Goal: Information Seeking & Learning: Check status

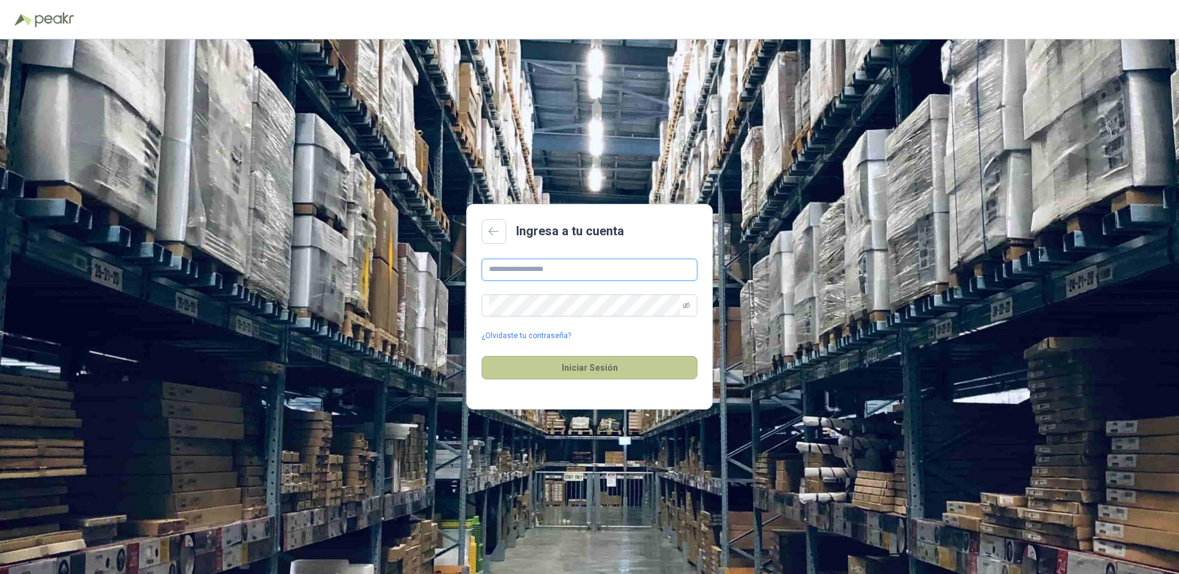
type input "**********"
click at [581, 371] on button "Iniciar Sesión" at bounding box center [589, 367] width 216 height 23
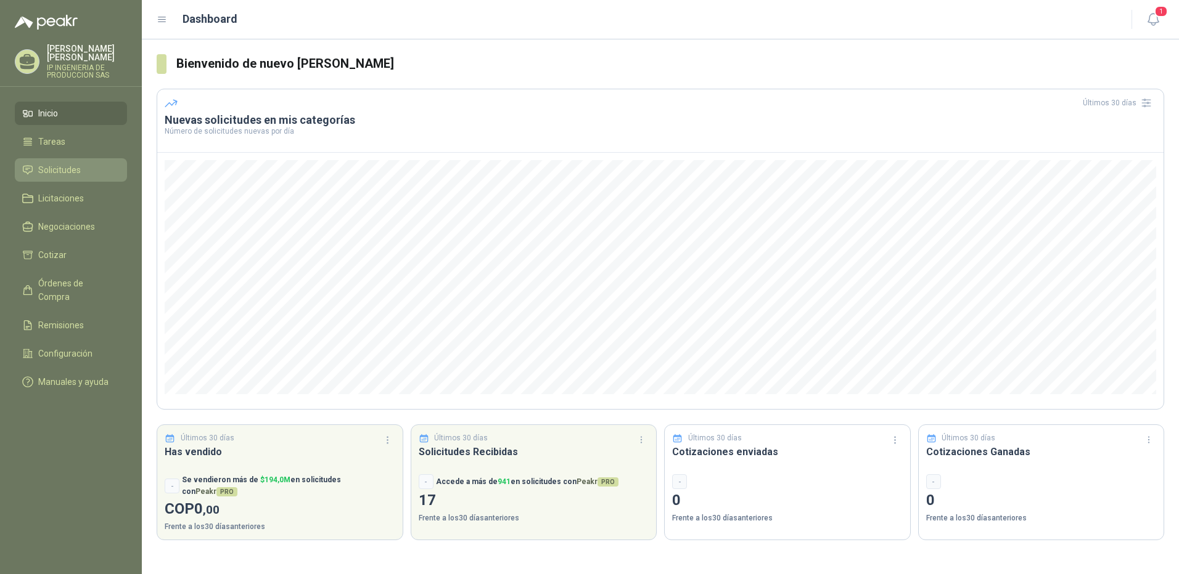
click at [68, 163] on span "Solicitudes" at bounding box center [59, 170] width 43 height 14
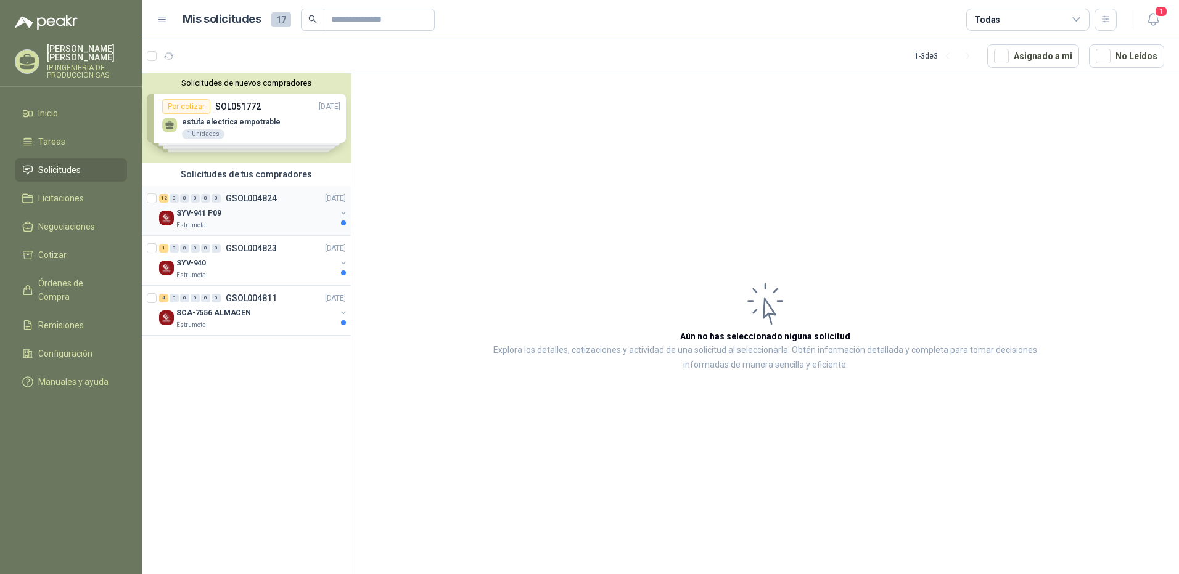
click at [280, 223] on div "Estrumetal" at bounding box center [256, 226] width 160 height 10
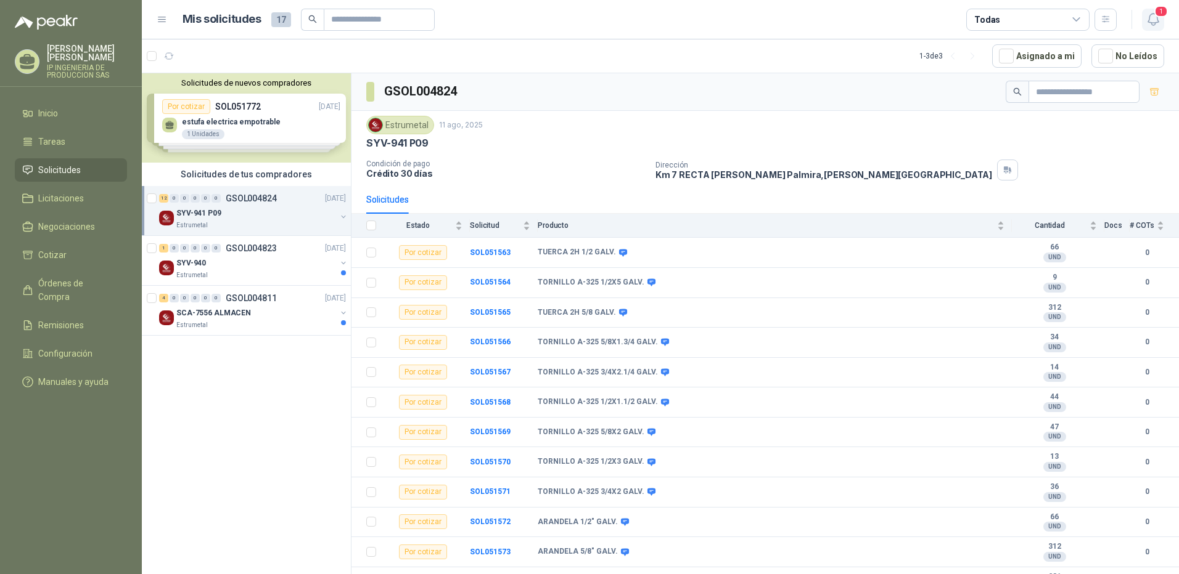
click at [1159, 17] on span "1" at bounding box center [1161, 12] width 14 height 12
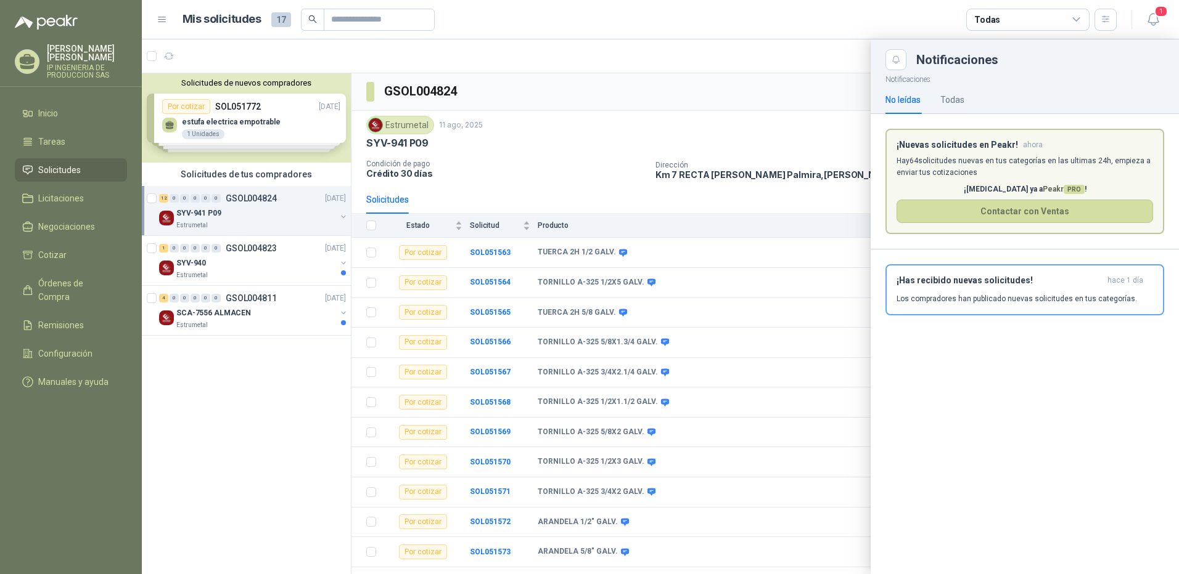
click at [770, 88] on div at bounding box center [660, 306] width 1037 height 535
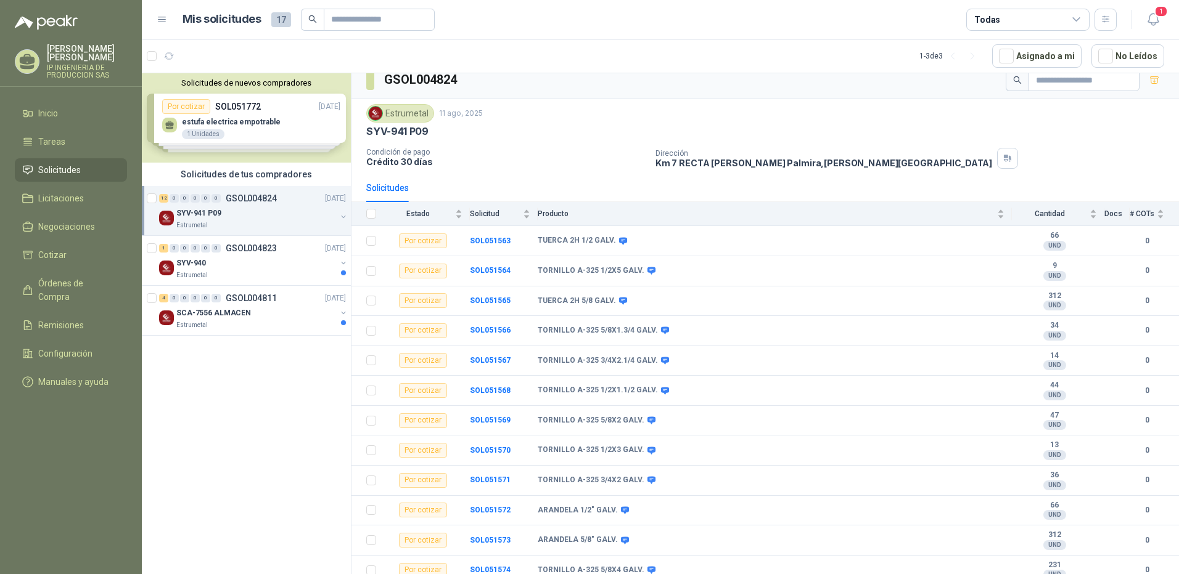
scroll to position [18, 0]
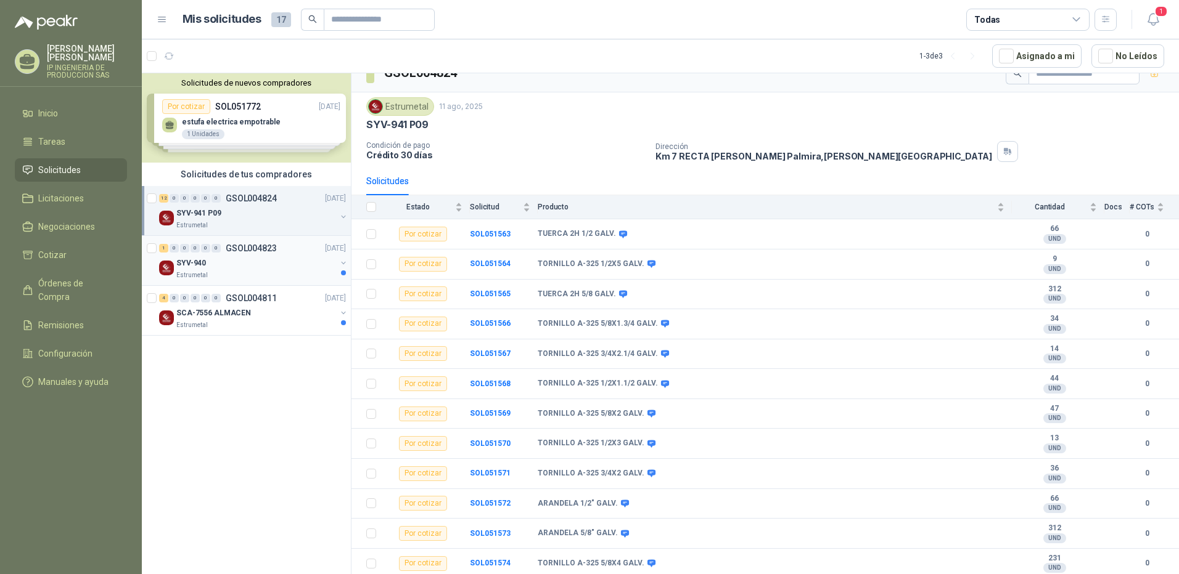
click at [240, 266] on div "SYV-940" at bounding box center [256, 263] width 160 height 15
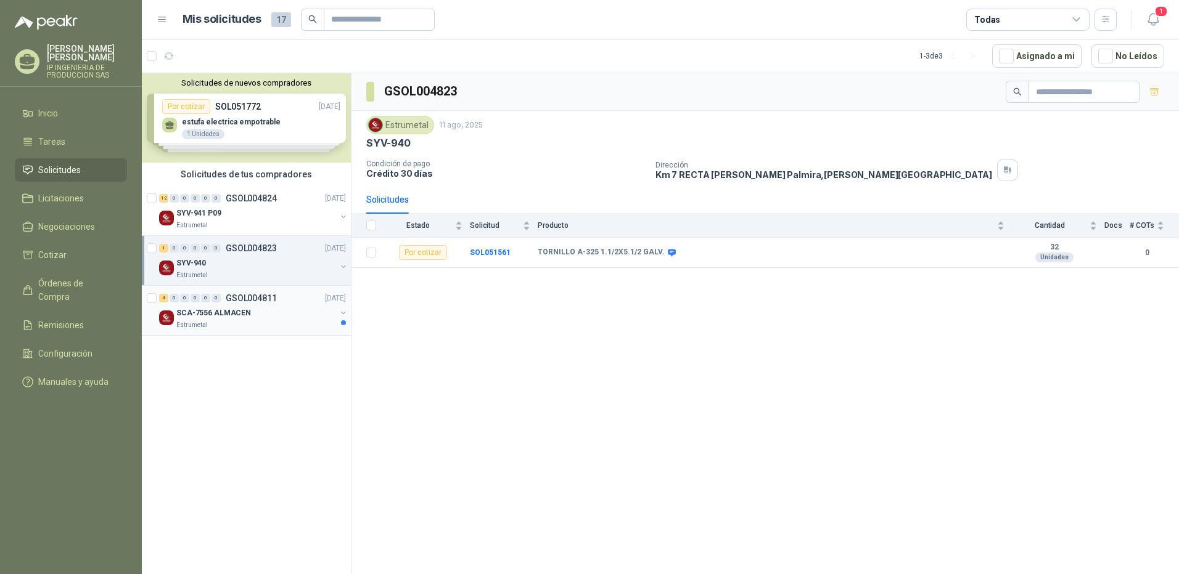
click at [238, 312] on p "SCA-7556 ALMACEN" at bounding box center [213, 314] width 75 height 12
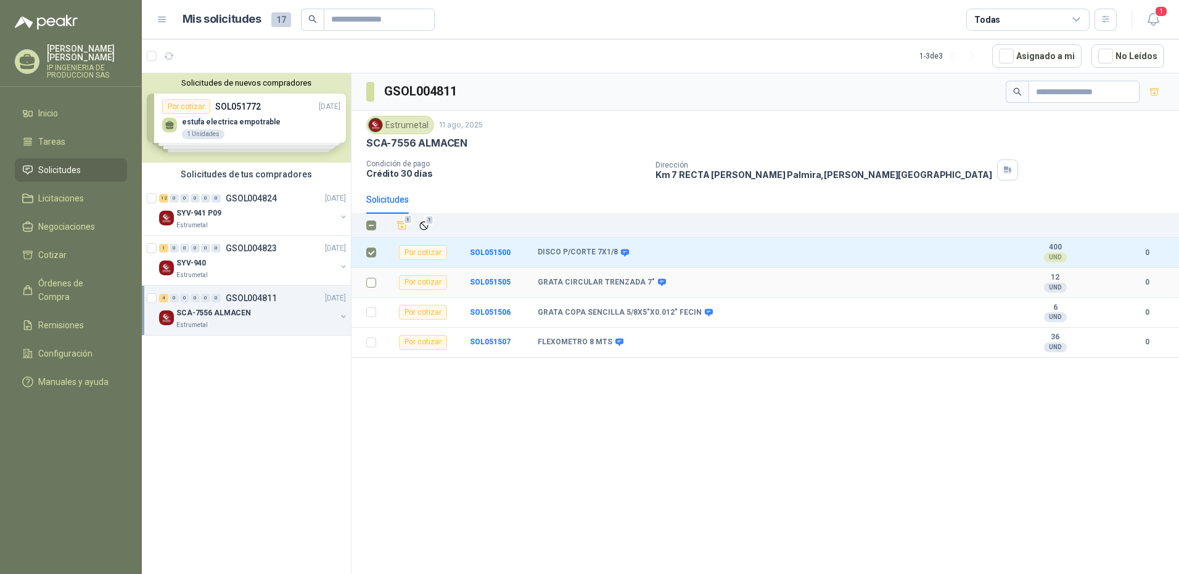
click at [372, 277] on label at bounding box center [371, 283] width 10 height 14
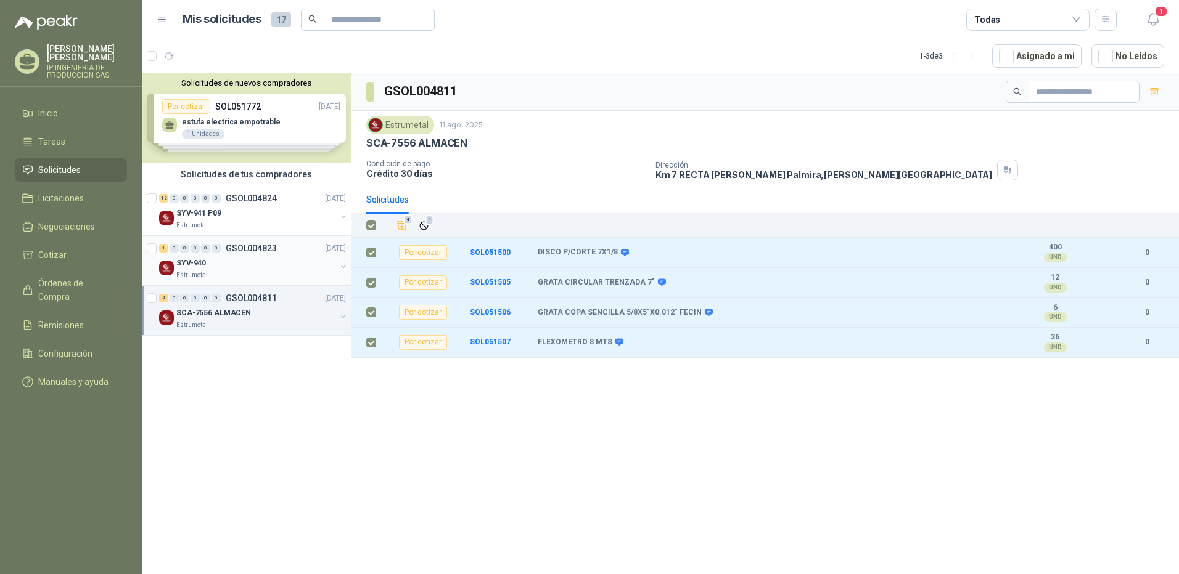
click at [199, 256] on div "SYV-940" at bounding box center [256, 263] width 160 height 15
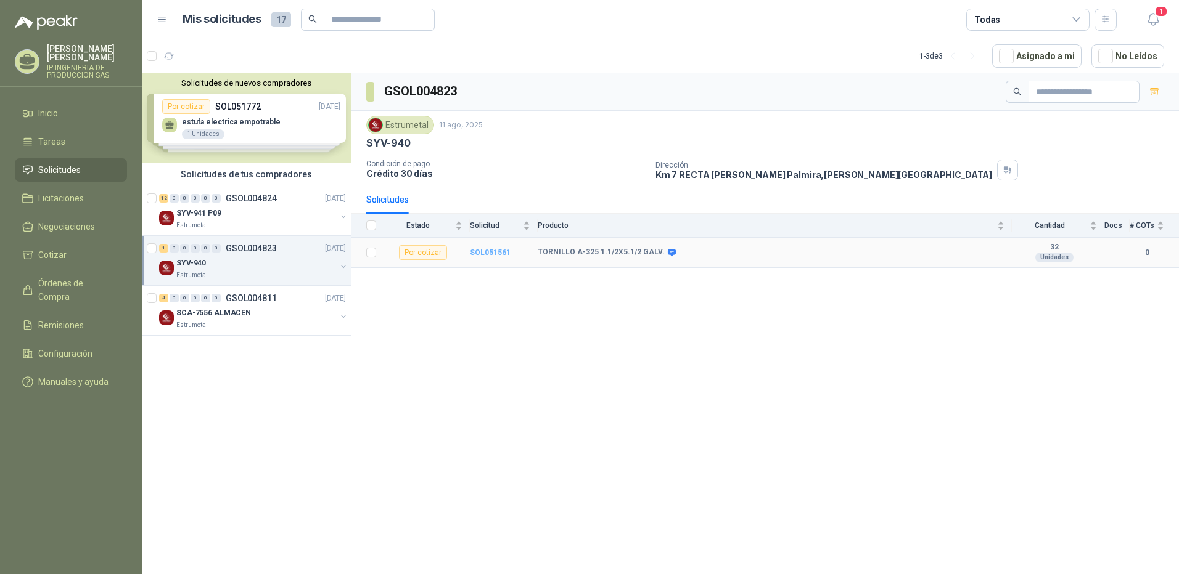
click at [491, 253] on b "SOL051561" at bounding box center [490, 252] width 41 height 9
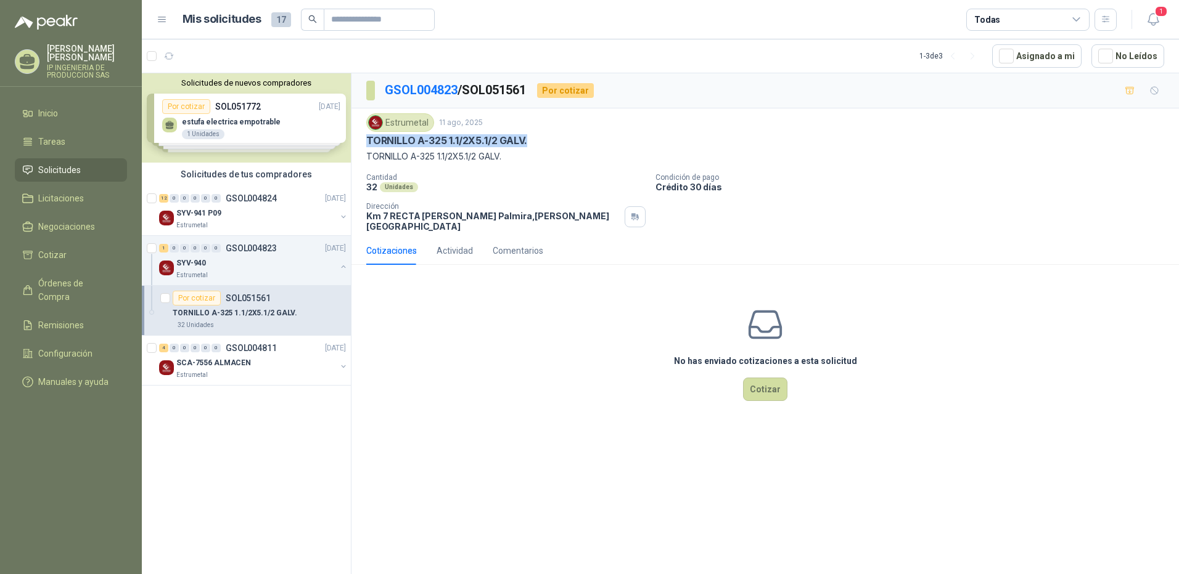
drag, startPoint x: 534, startPoint y: 141, endPoint x: 362, endPoint y: 141, distance: 171.4
click at [362, 141] on div "Estrumetal 11 ago, 2025 TORNILLO A-325 1.1/2X5.1/2 GALV. TORNILLO A-325 1.1/2X…" at bounding box center [764, 172] width 827 height 128
click at [214, 217] on p "SYV-941 P09" at bounding box center [198, 214] width 45 height 12
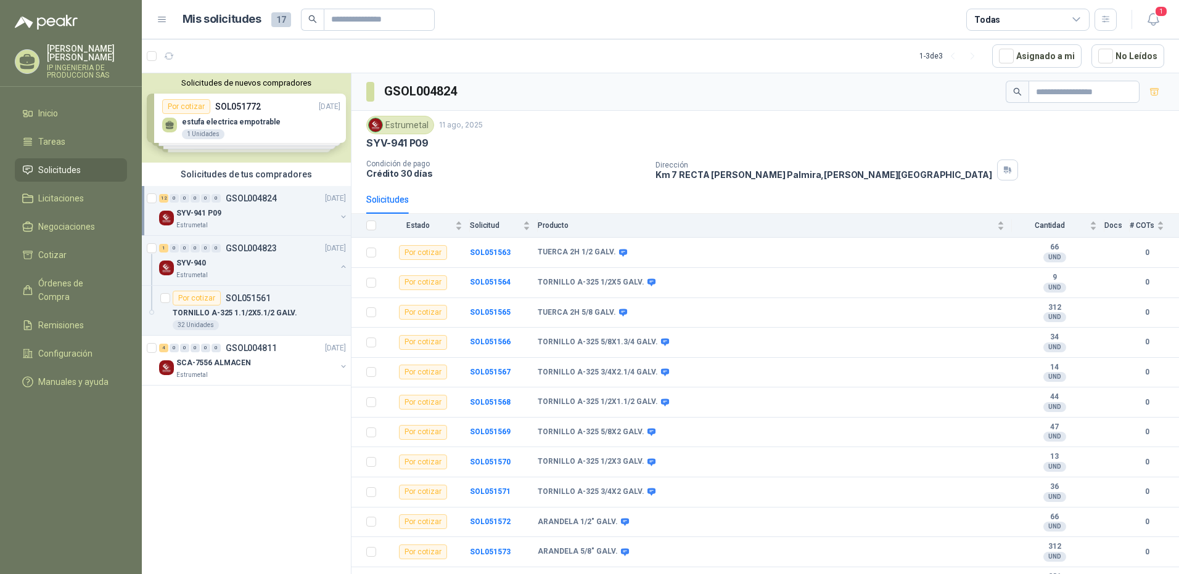
scroll to position [18, 0]
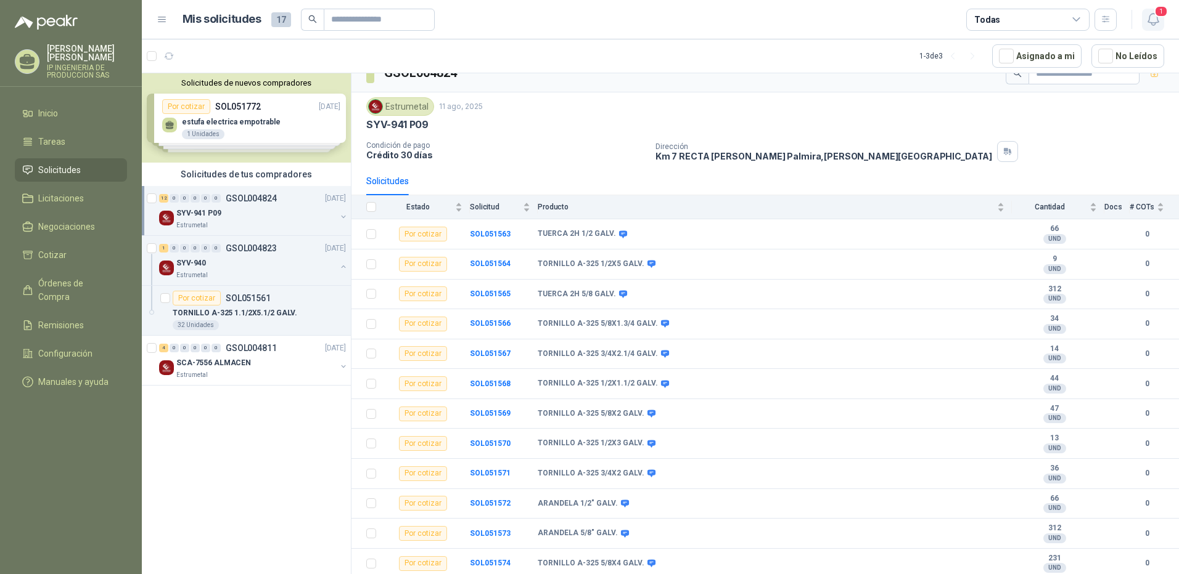
click at [1156, 17] on span "1" at bounding box center [1161, 12] width 14 height 12
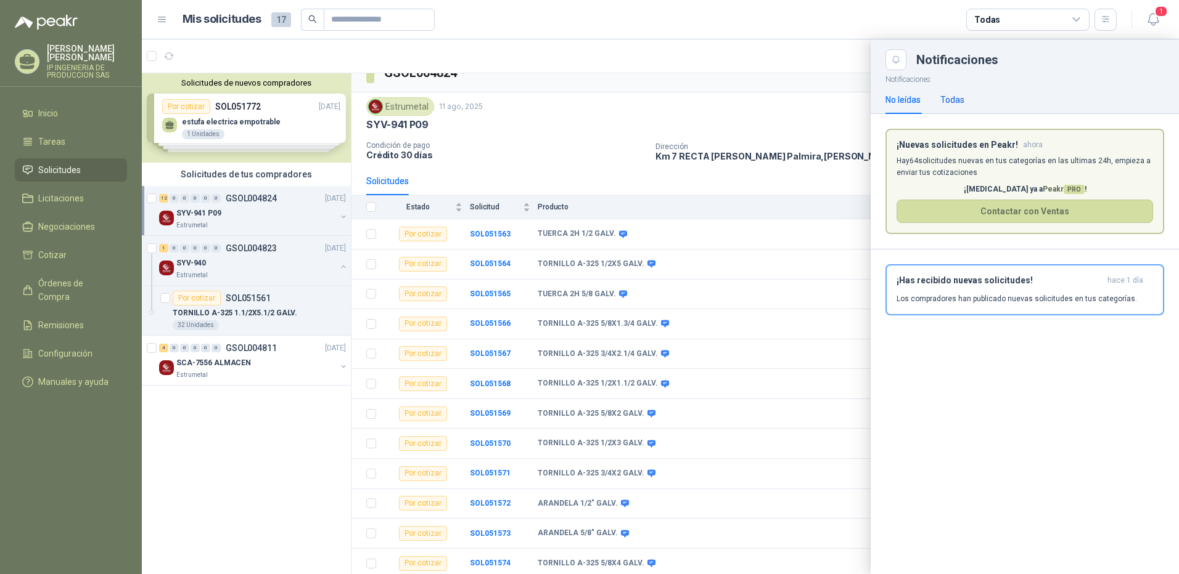
click at [943, 96] on div "Todas" at bounding box center [952, 100] width 24 height 14
click at [918, 95] on div "No leídas" at bounding box center [902, 100] width 35 height 14
click at [775, 68] on div at bounding box center [660, 306] width 1037 height 535
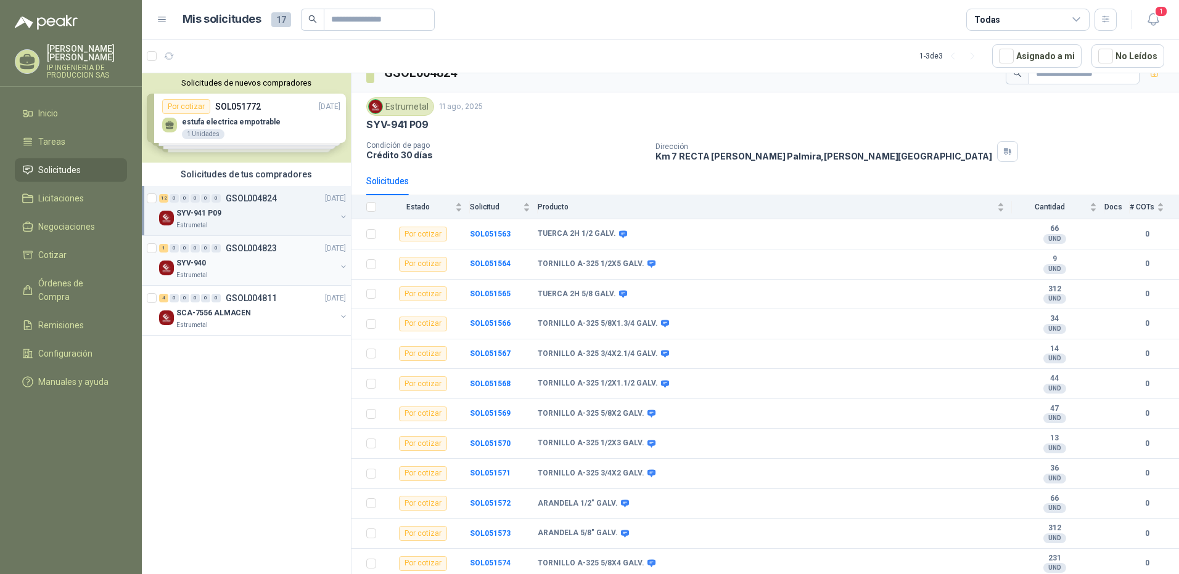
click at [213, 241] on div "1 0 0 0 0 0 GSOL004823 [DATE]" at bounding box center [253, 248] width 189 height 15
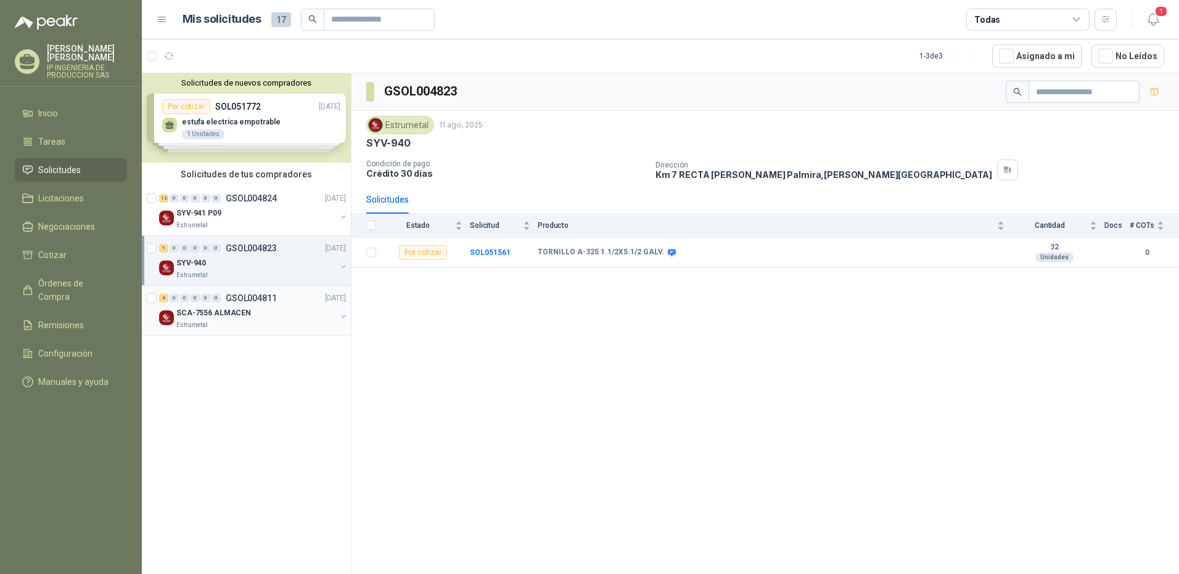
click at [200, 311] on p "SCA-7556 ALMACEN" at bounding box center [213, 314] width 75 height 12
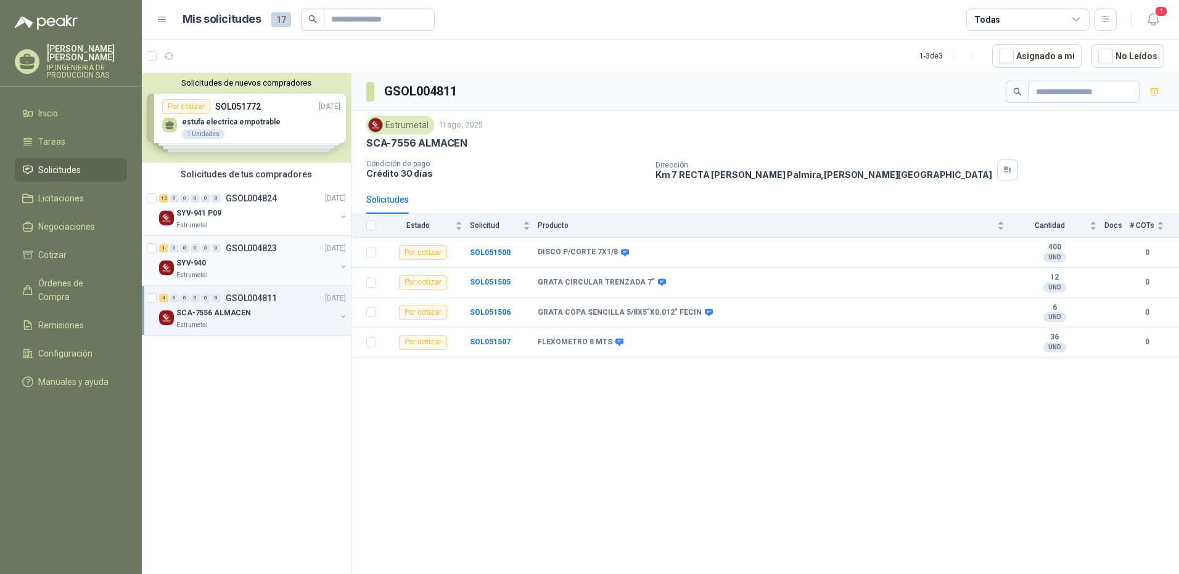
click at [240, 274] on div "Estrumetal" at bounding box center [256, 276] width 160 height 10
click at [491, 277] on td "SOL051505" at bounding box center [504, 283] width 68 height 30
click at [491, 284] on b "SOL051505" at bounding box center [490, 282] width 41 height 9
click at [501, 284] on b "SOL051505" at bounding box center [490, 282] width 41 height 9
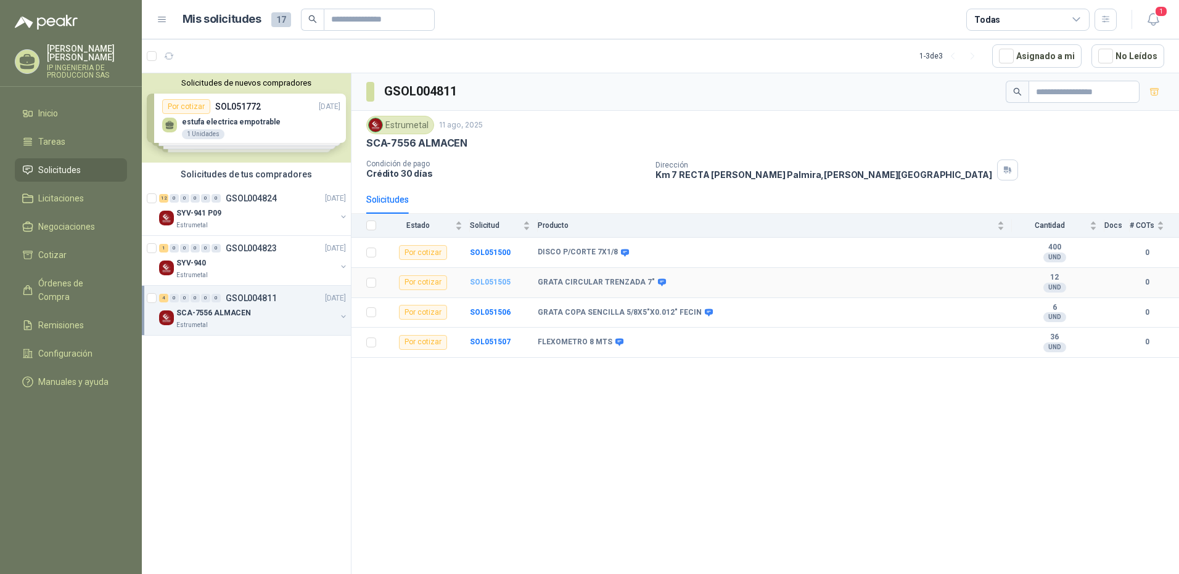
click at [488, 284] on b "SOL051505" at bounding box center [490, 282] width 41 height 9
click at [486, 284] on b "SOL051505" at bounding box center [490, 282] width 41 height 9
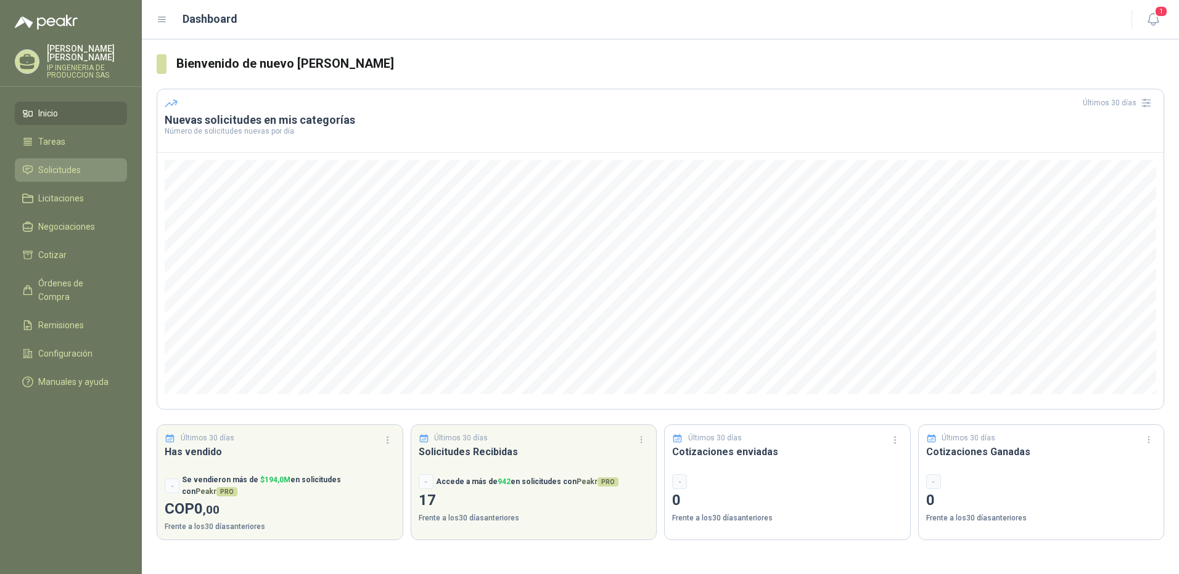
click at [84, 163] on li "Solicitudes" at bounding box center [70, 170] width 97 height 14
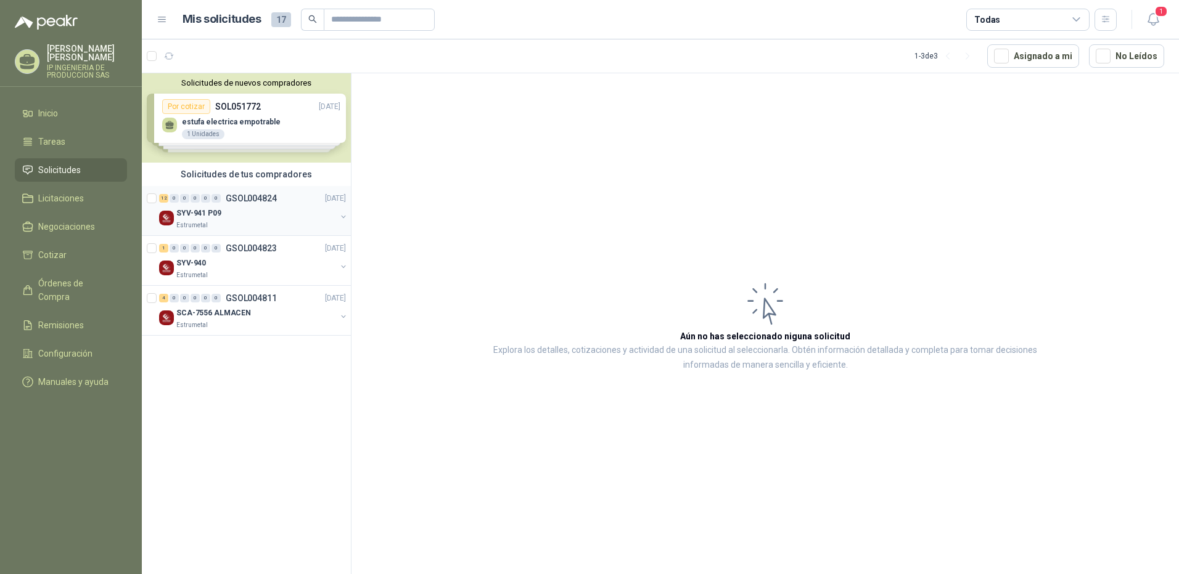
click at [313, 219] on div "SYV-941 P09" at bounding box center [256, 213] width 160 height 15
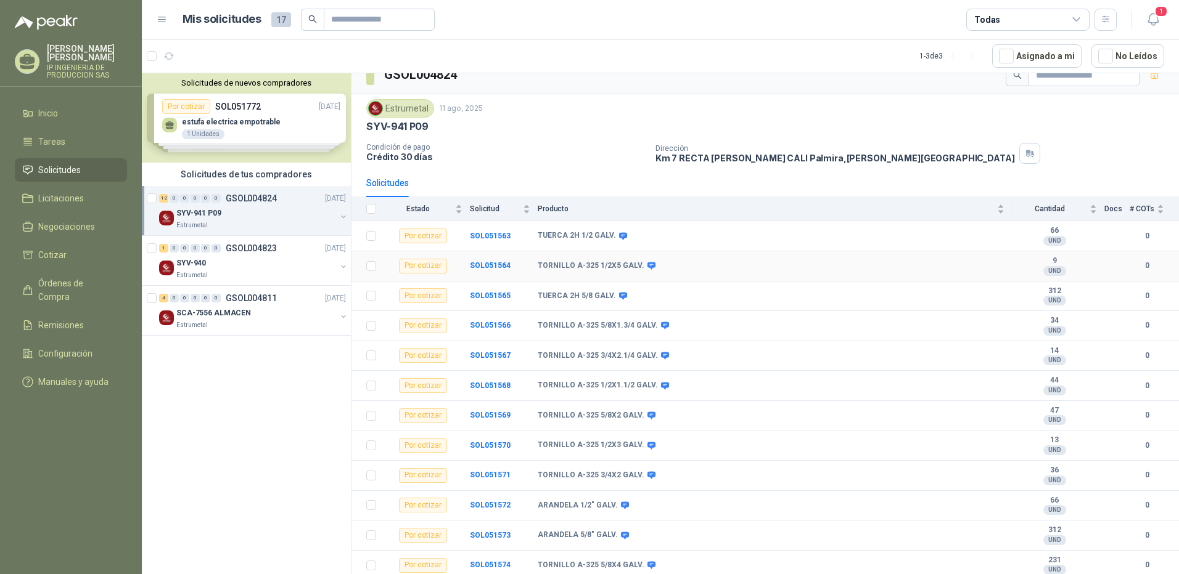
scroll to position [18, 0]
click at [199, 258] on p "SYV-940" at bounding box center [191, 264] width 30 height 12
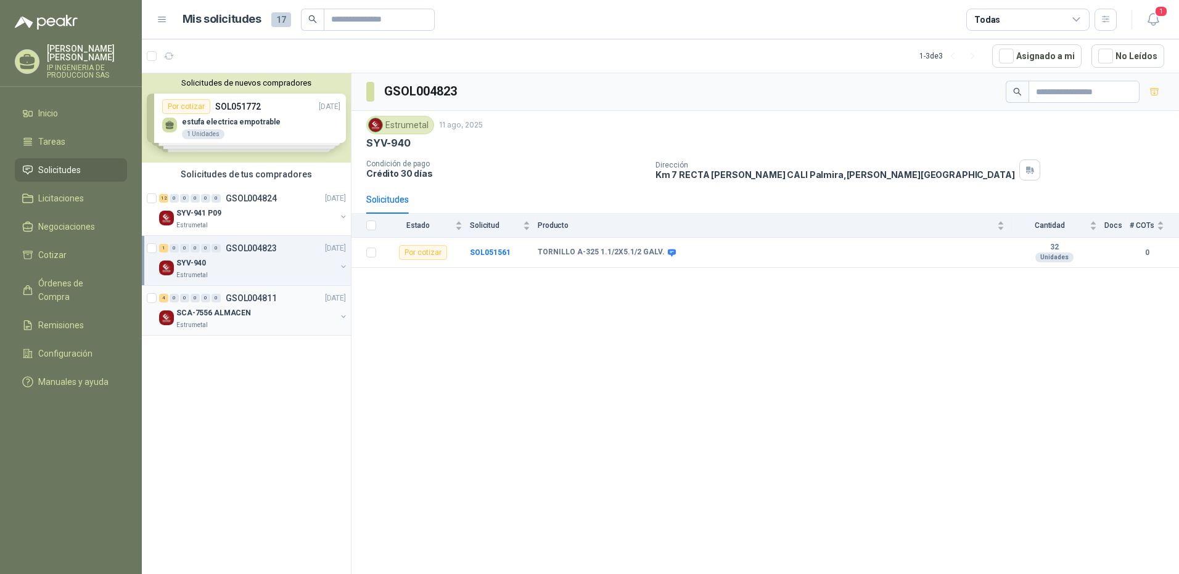
click at [237, 316] on p "SCA-7556 ALMACEN" at bounding box center [213, 314] width 75 height 12
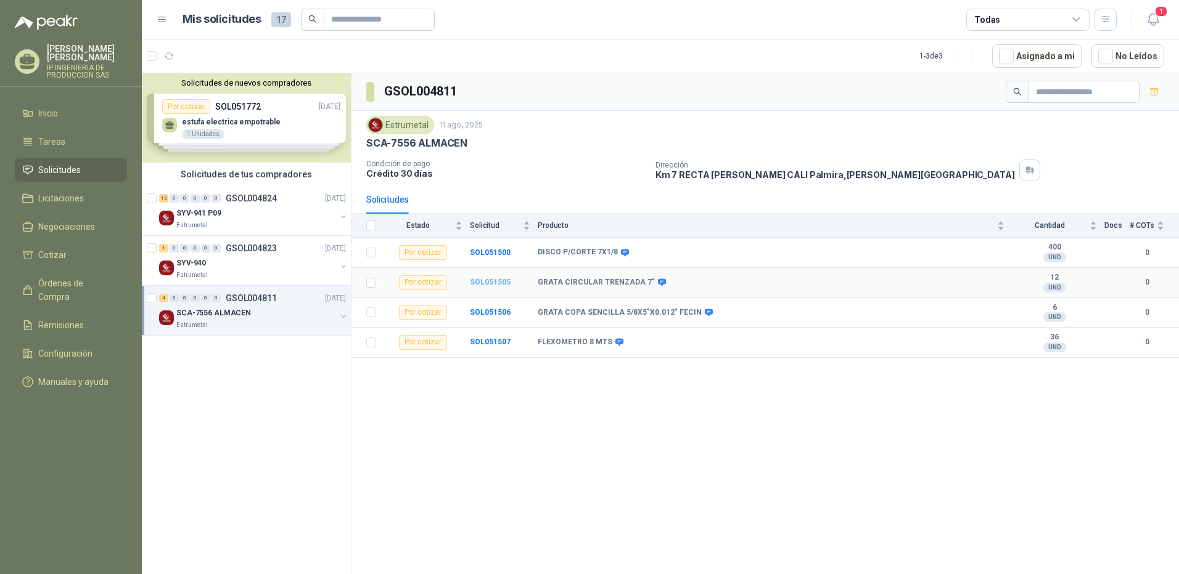
click at [492, 282] on b "SOL051505" at bounding box center [490, 282] width 41 height 9
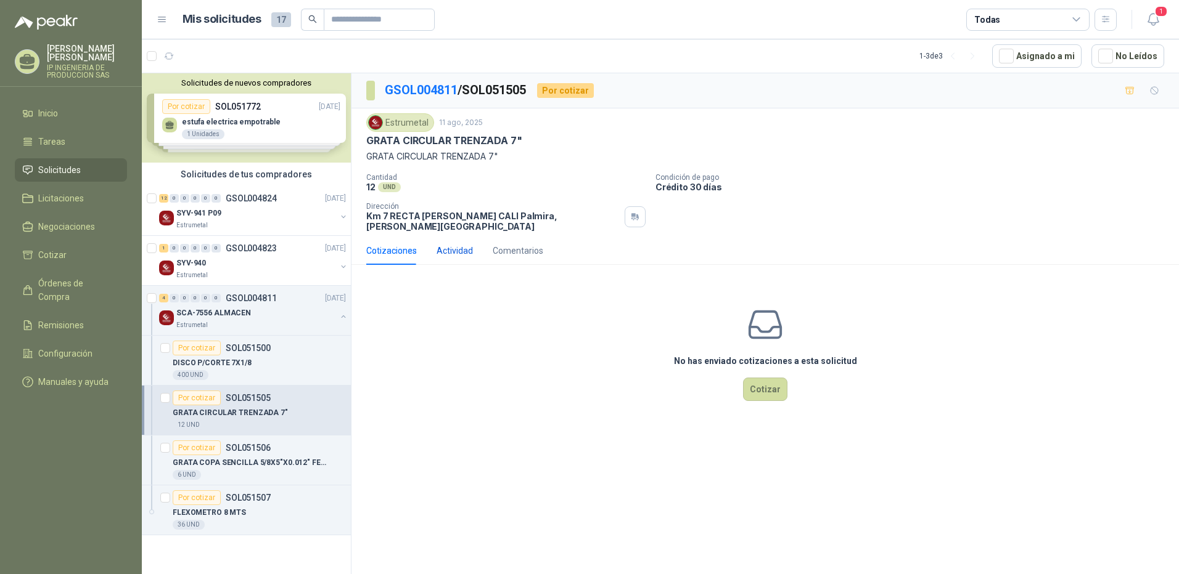
click at [456, 244] on div "Actividad" at bounding box center [454, 251] width 36 height 14
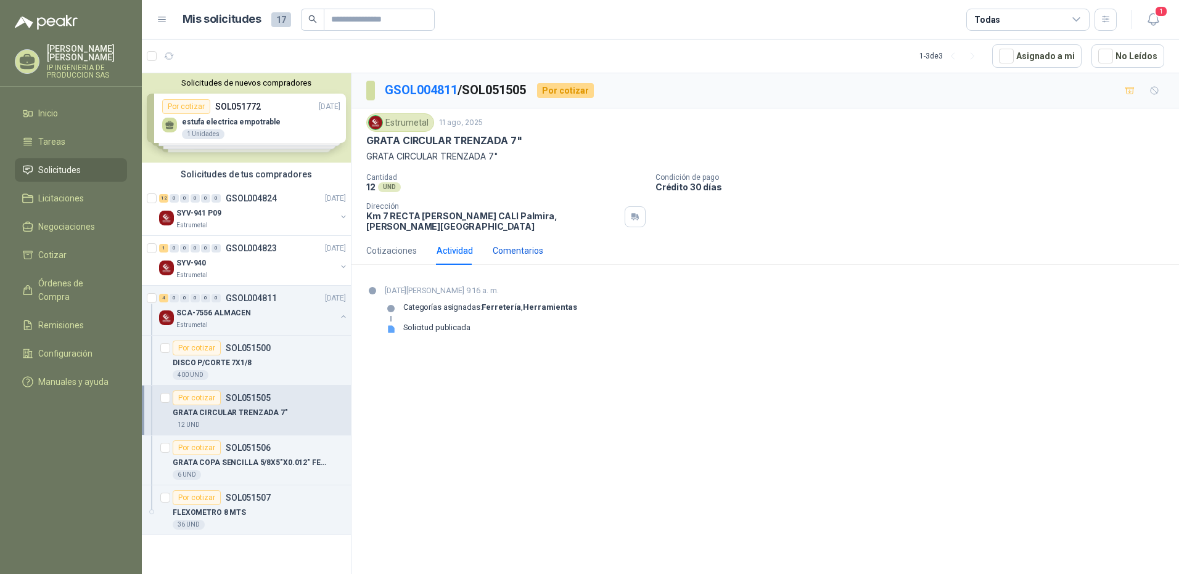
click at [521, 244] on div "Comentarios" at bounding box center [517, 251] width 51 height 14
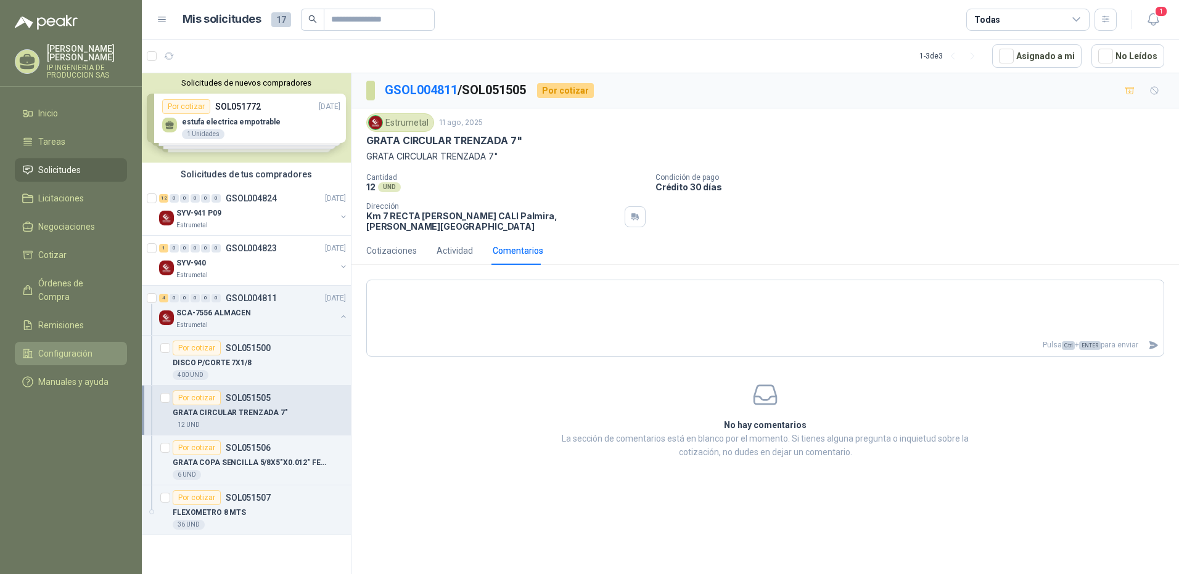
click at [88, 347] on span "Configuración" at bounding box center [65, 354] width 54 height 14
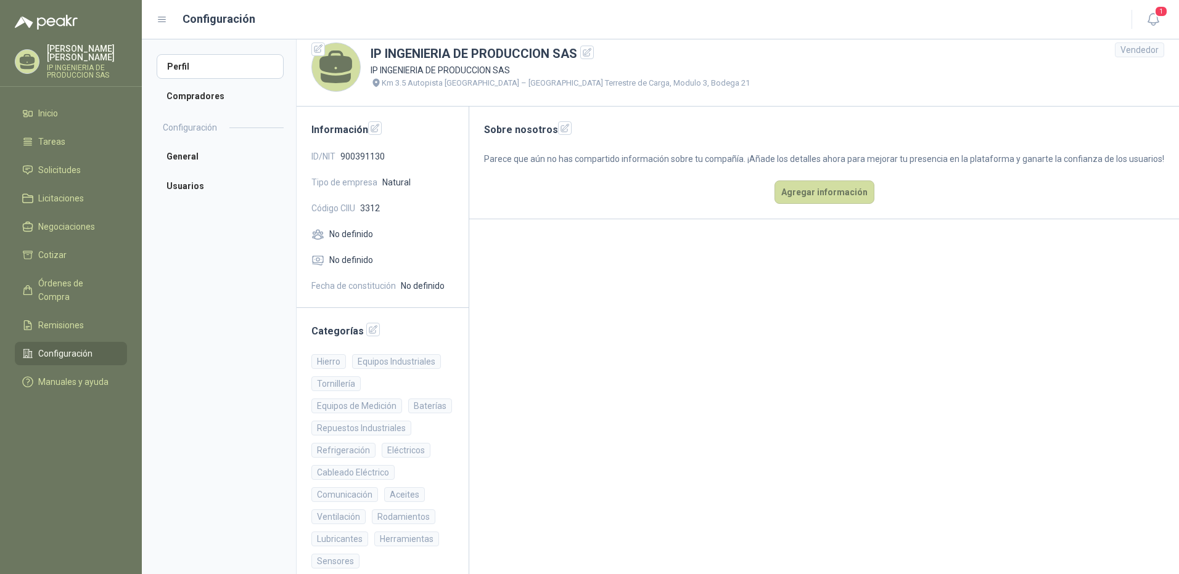
scroll to position [11, 0]
click at [369, 335] on icon "button" at bounding box center [373, 331] width 8 height 8
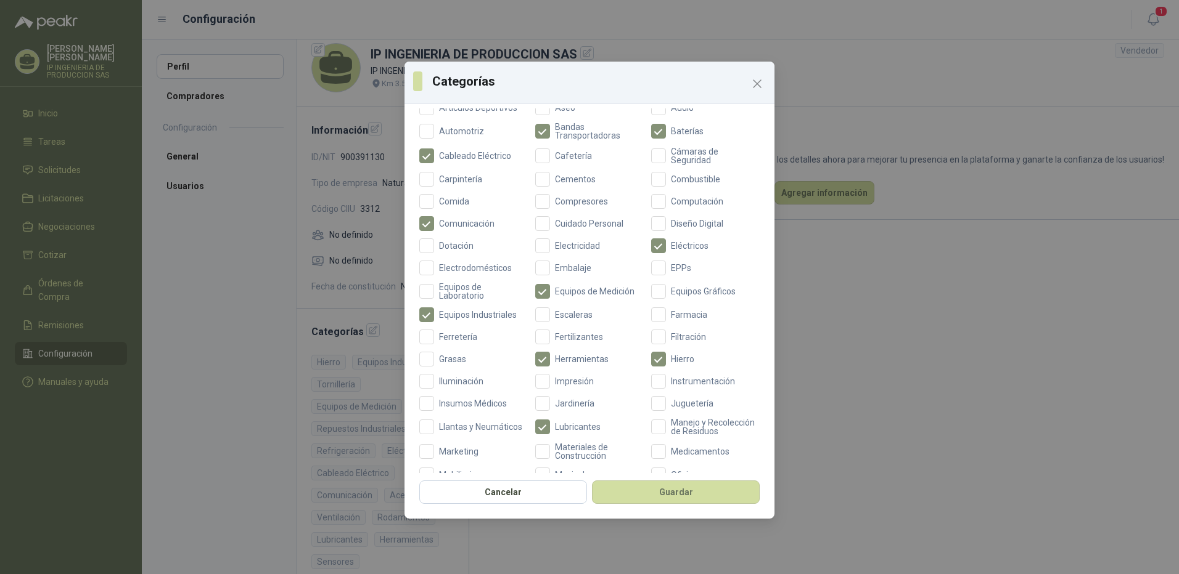
scroll to position [153, 0]
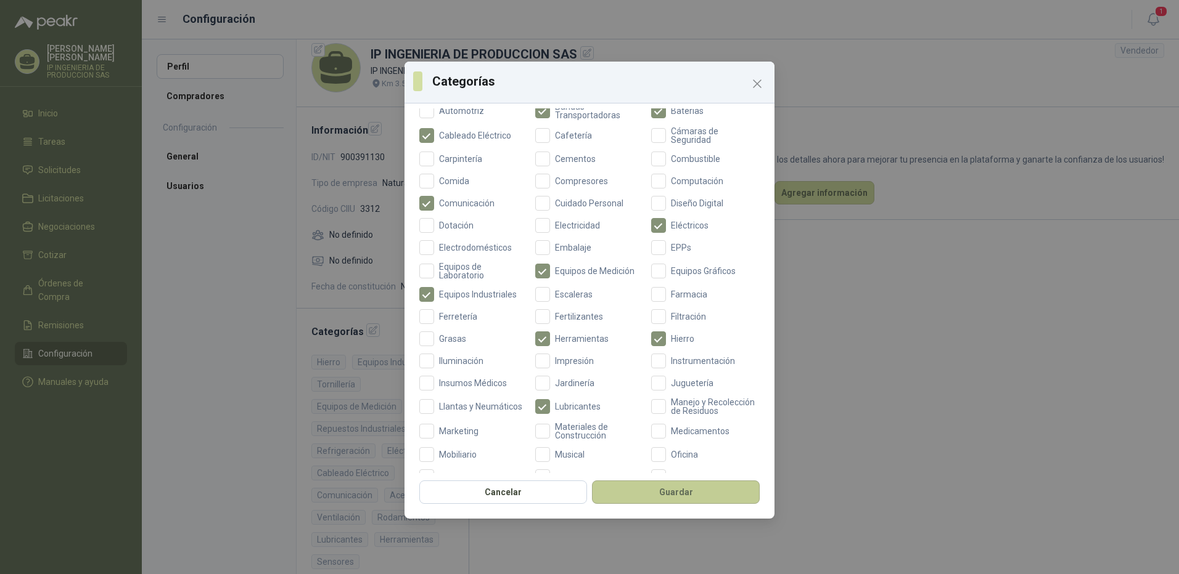
click at [693, 488] on button "Guardar" at bounding box center [676, 492] width 168 height 23
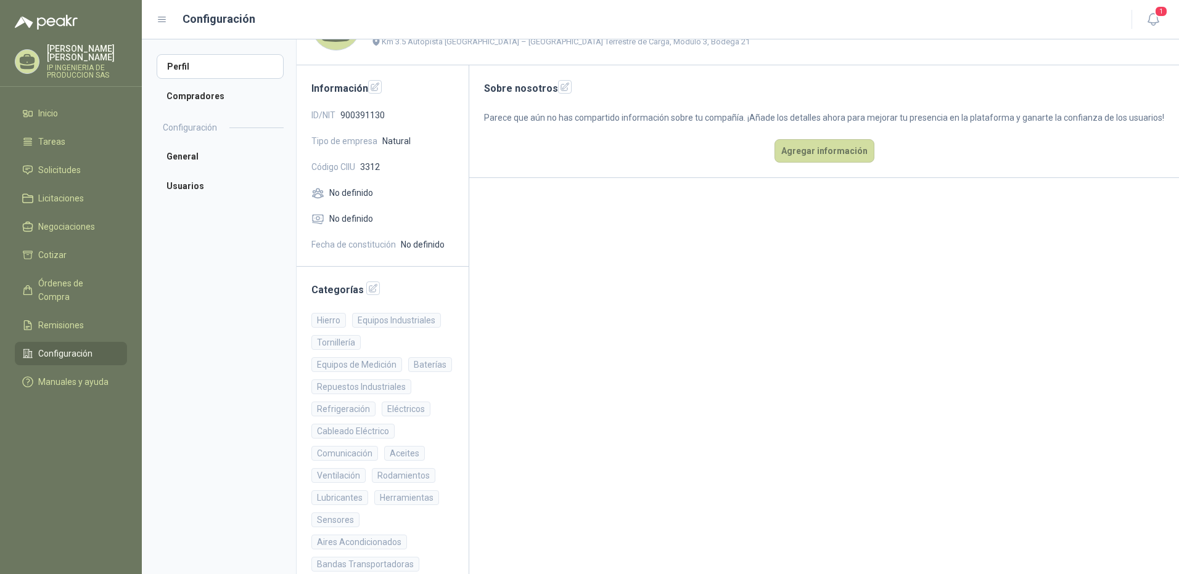
scroll to position [73, 0]
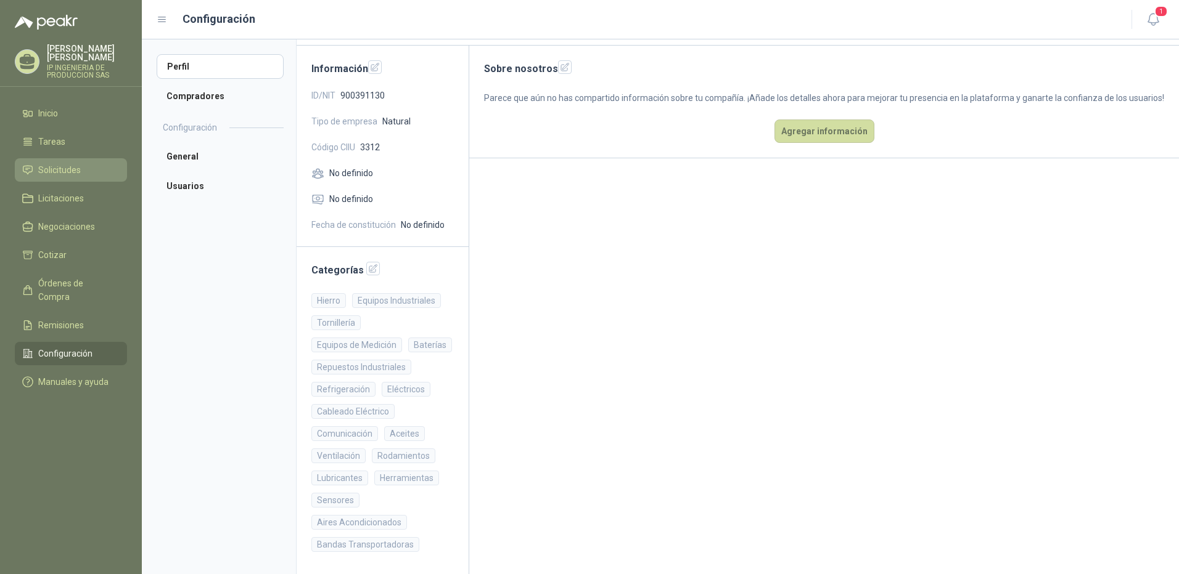
click at [68, 166] on span "Solicitudes" at bounding box center [59, 170] width 43 height 14
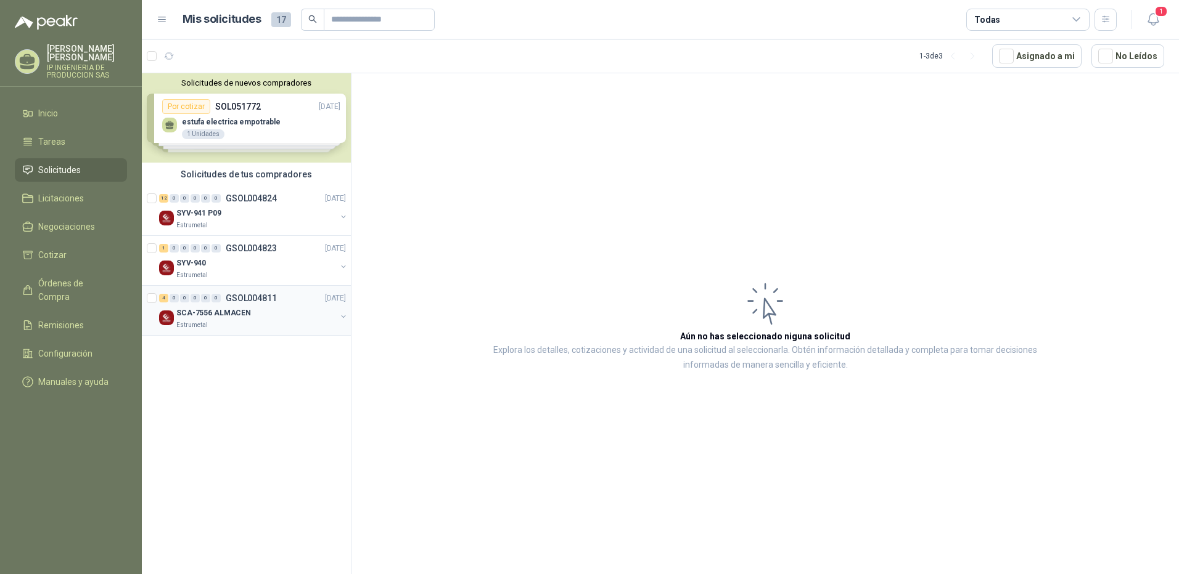
click at [192, 321] on p "Estrumetal" at bounding box center [191, 326] width 31 height 10
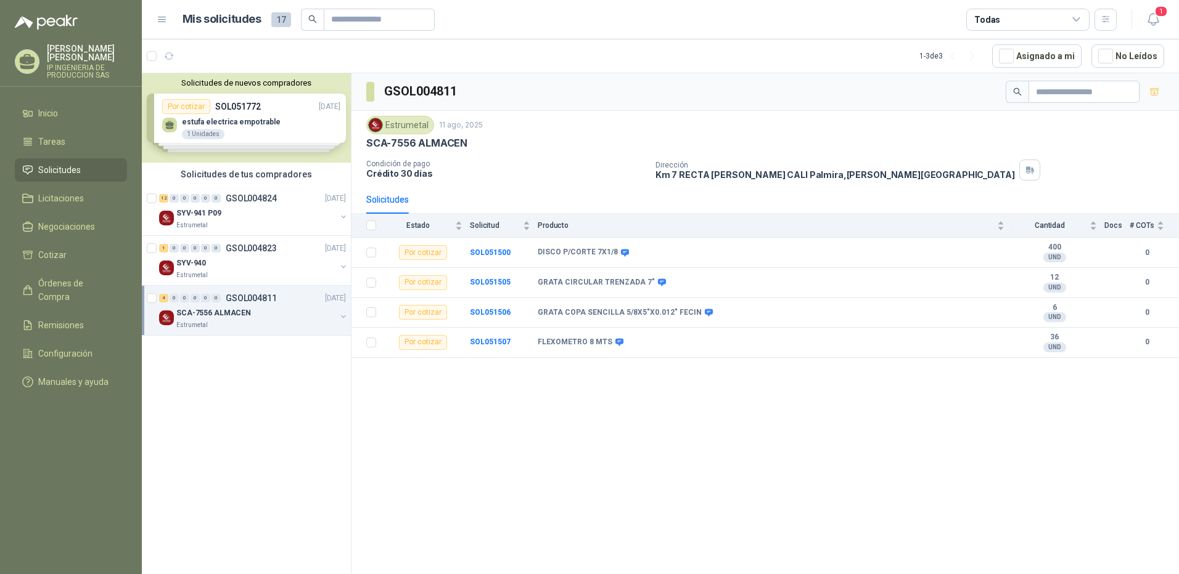
click at [346, 316] on button "button" at bounding box center [343, 317] width 10 height 10
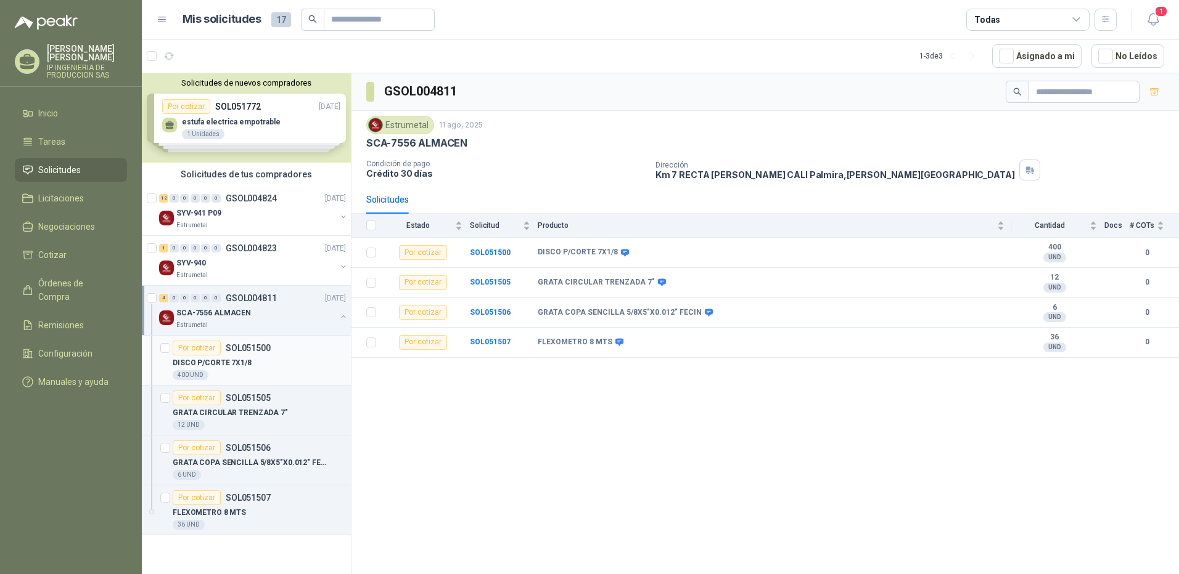
click at [245, 362] on p "DISCO P/CORTE 7X1/8" at bounding box center [212, 364] width 79 height 12
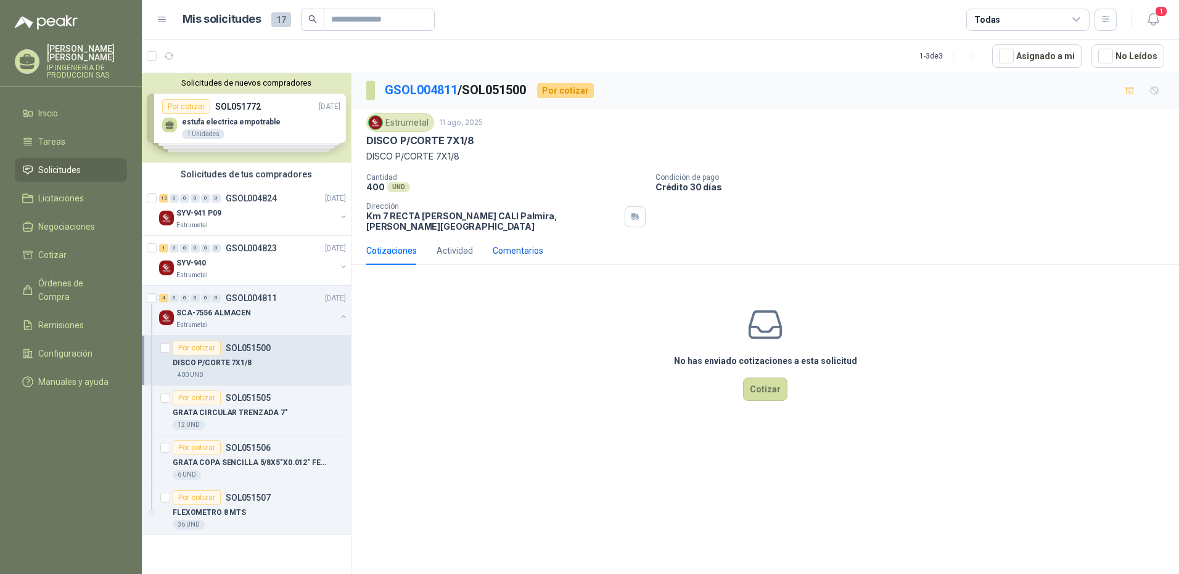
click at [507, 245] on div "Comentarios" at bounding box center [517, 251] width 51 height 14
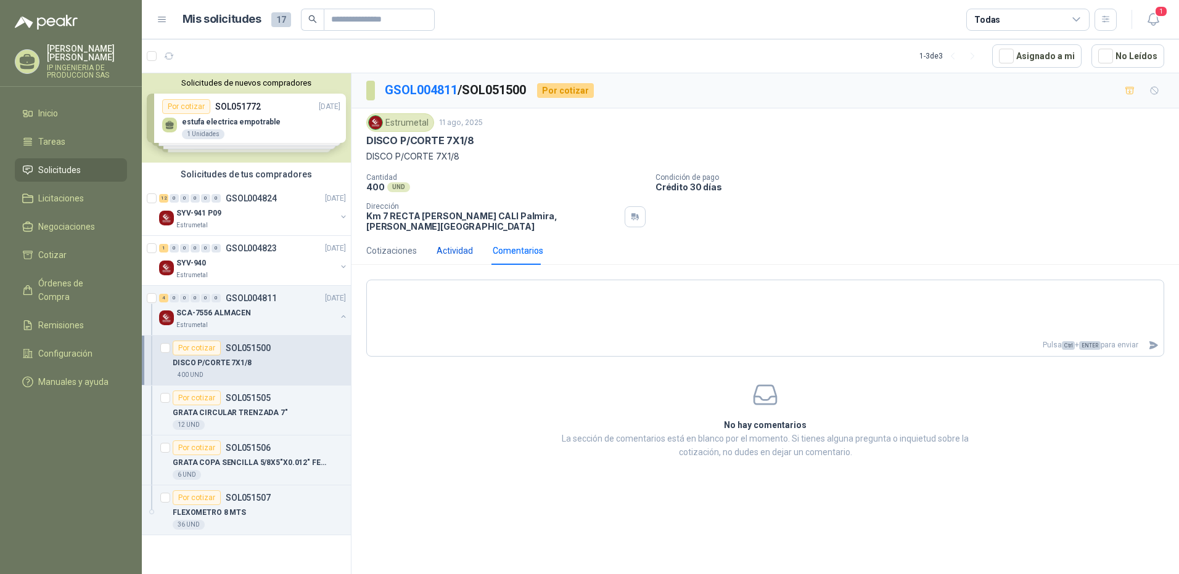
click at [456, 244] on div "Actividad" at bounding box center [454, 251] width 36 height 14
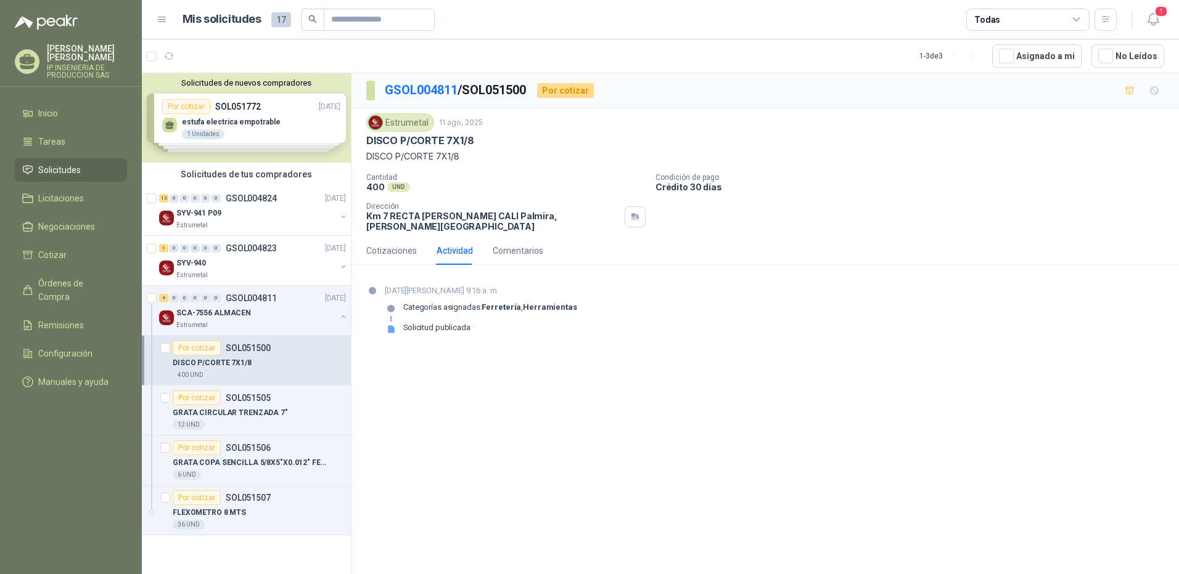
drag, startPoint x: 456, startPoint y: 244, endPoint x: 404, endPoint y: 366, distance: 131.8
click at [419, 374] on div "GSOL004811 / SOL051500 Por cotizar Estrumetal 11 ago, 2025 DISCO P/CORTE 7X1/8 …" at bounding box center [764, 325] width 827 height 505
click at [88, 347] on span "Configuración" at bounding box center [65, 354] width 54 height 14
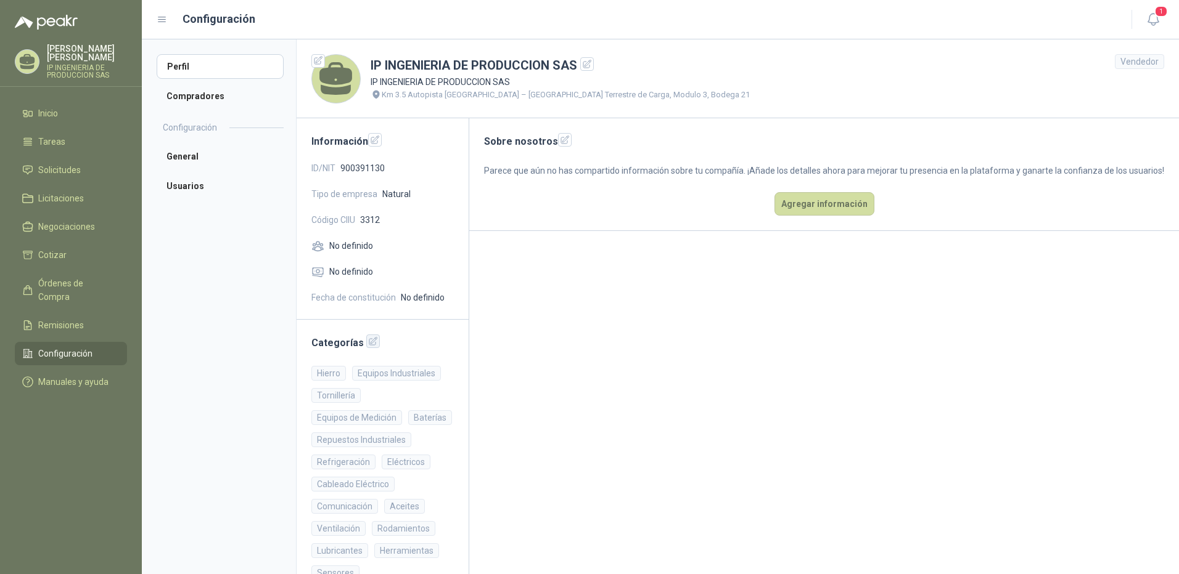
click at [374, 343] on icon "button" at bounding box center [373, 342] width 10 height 10
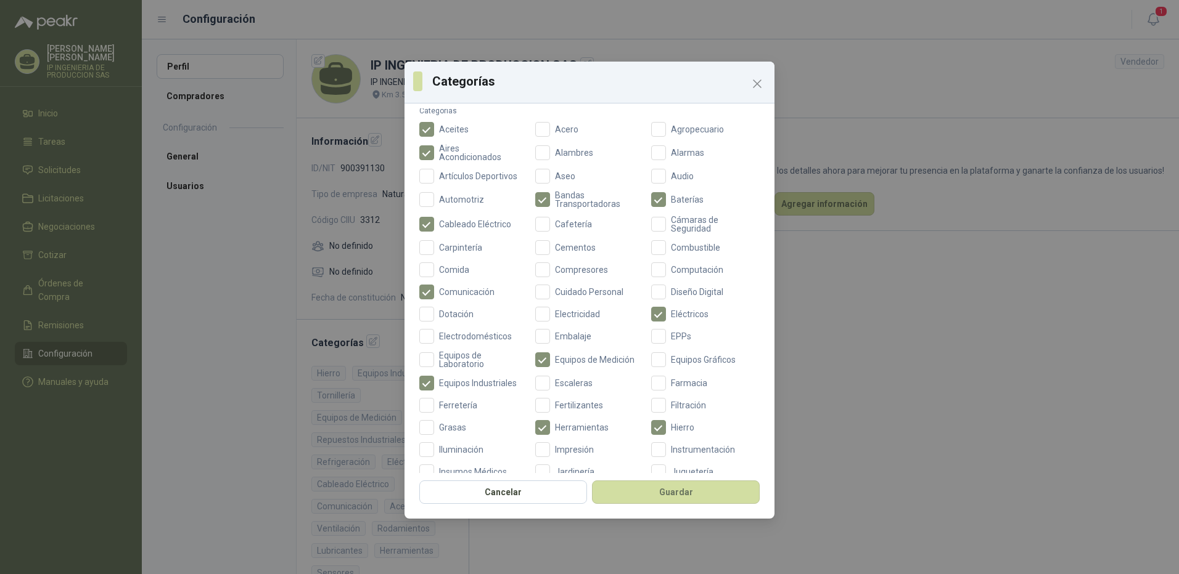
scroll to position [65, 0]
click at [690, 484] on button "Guardar" at bounding box center [676, 492] width 168 height 23
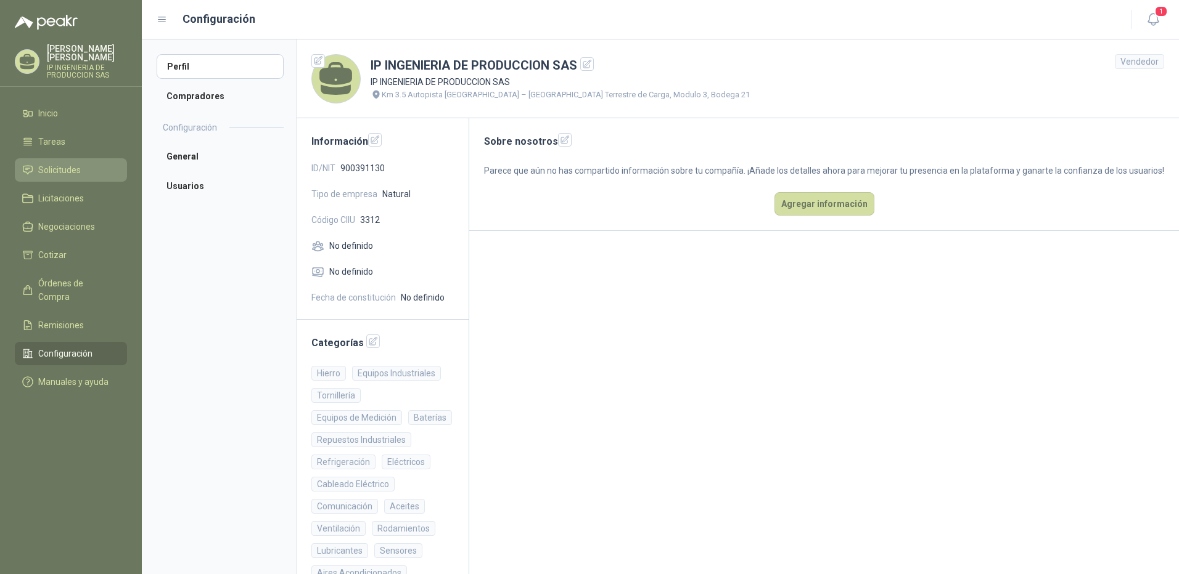
click at [83, 163] on li "Solicitudes" at bounding box center [70, 170] width 97 height 14
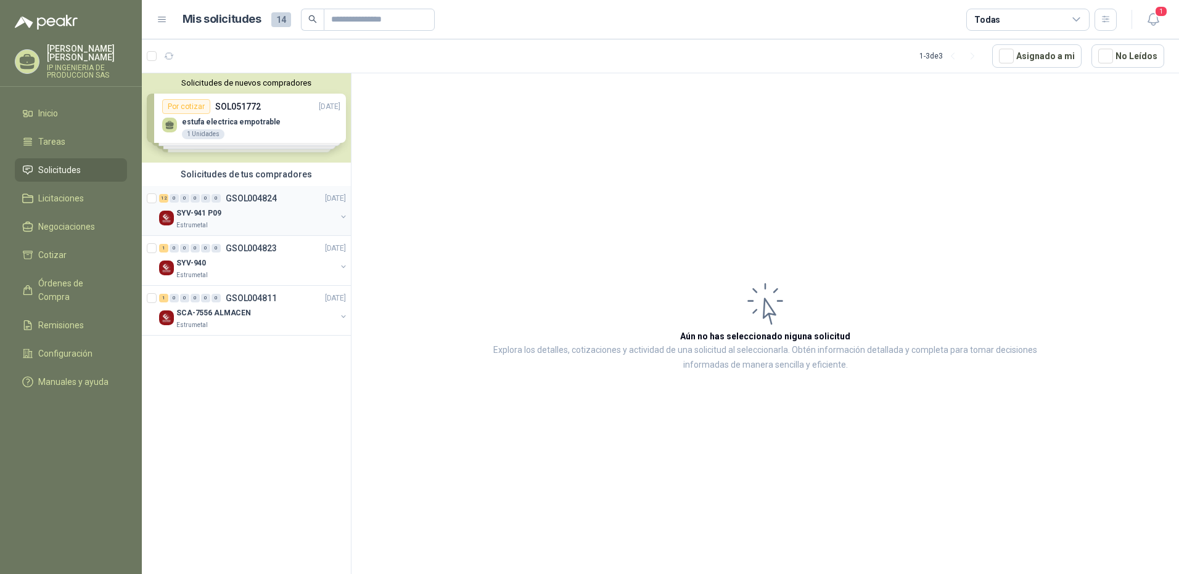
click at [216, 211] on p "SYV-941 P09" at bounding box center [198, 214] width 45 height 12
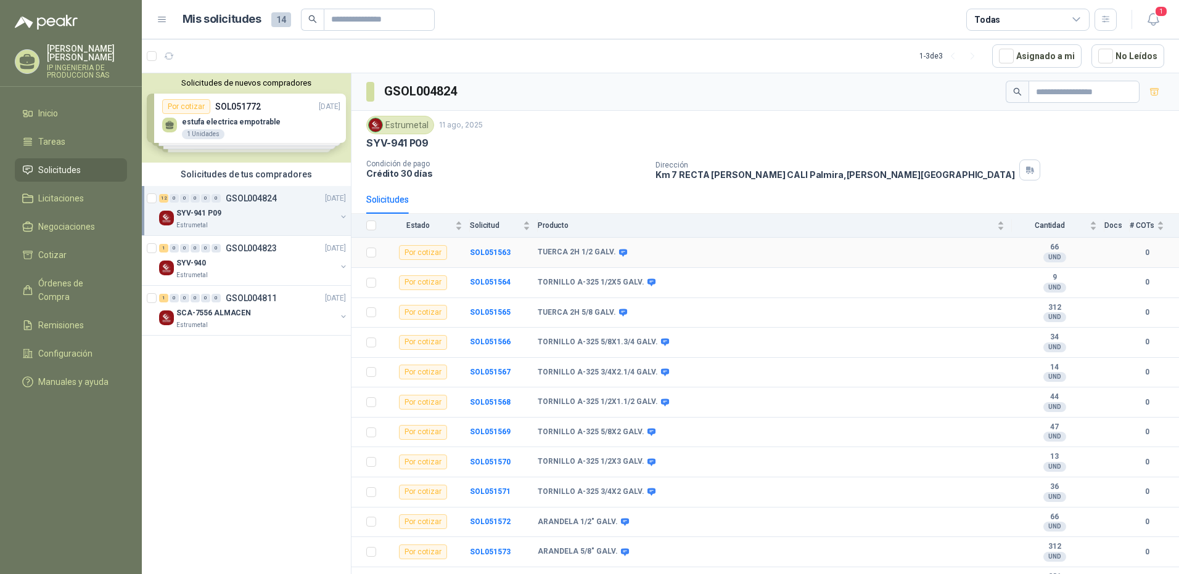
click at [483, 257] on td "SOL051563" at bounding box center [504, 253] width 68 height 30
click at [483, 255] on b "SOL051563" at bounding box center [490, 252] width 41 height 9
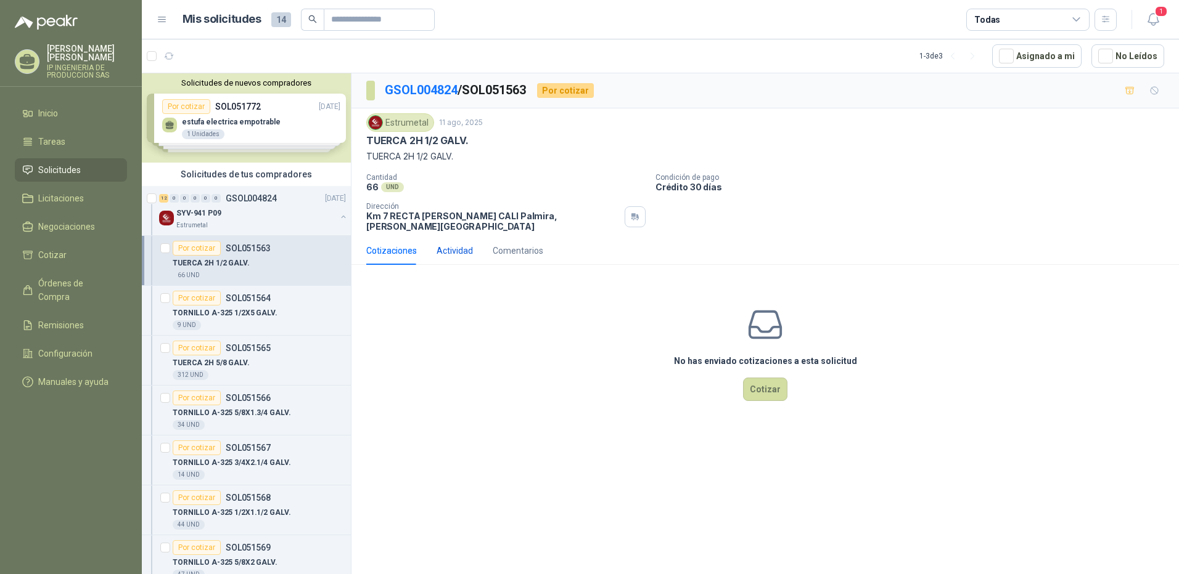
click at [470, 244] on div "Actividad" at bounding box center [454, 251] width 36 height 14
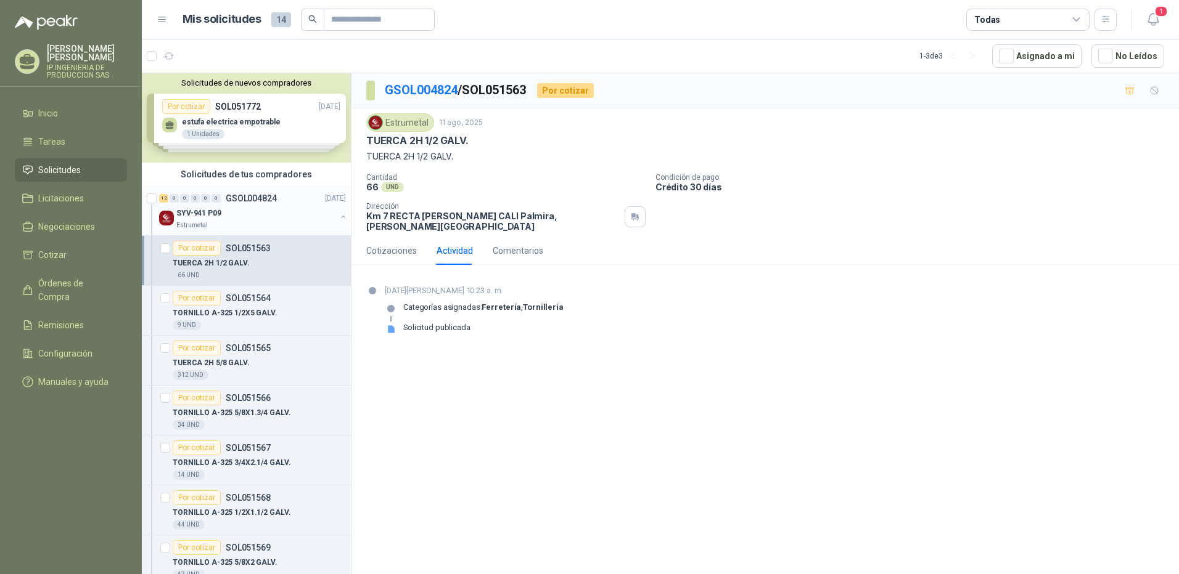
click at [338, 216] on button "button" at bounding box center [343, 217] width 10 height 10
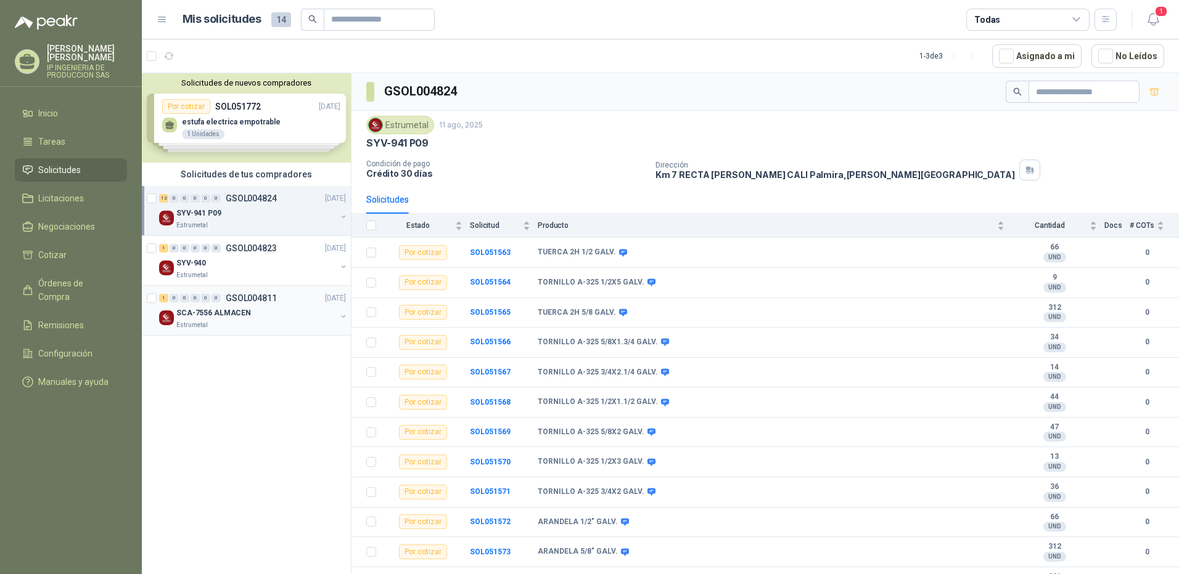
click at [228, 319] on div "SCA-7556 ALMACEN" at bounding box center [256, 313] width 160 height 15
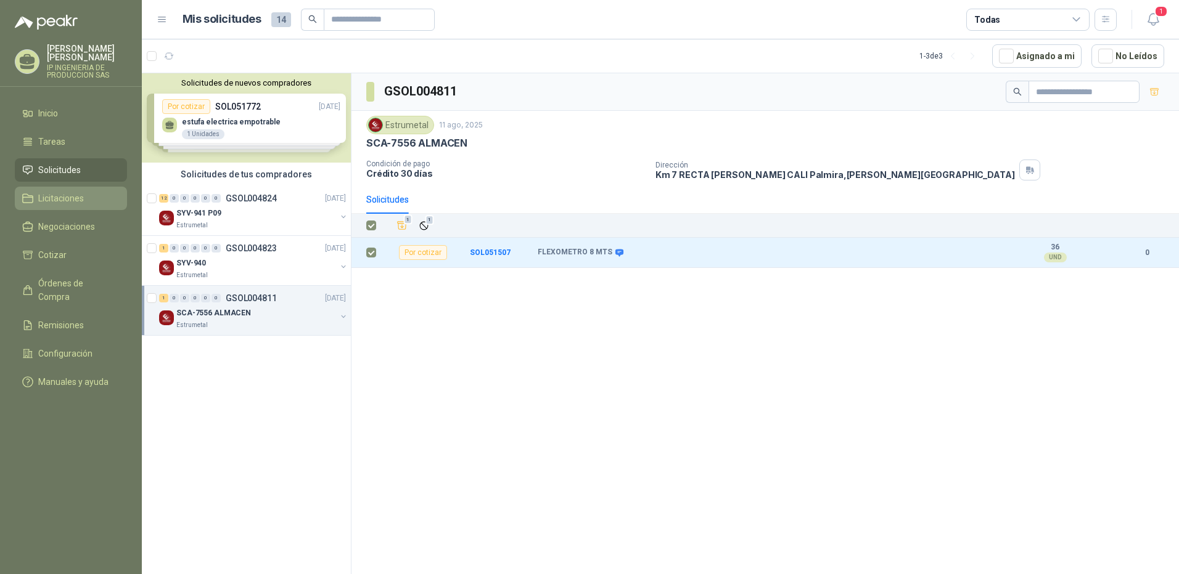
click at [55, 192] on span "Licitaciones" at bounding box center [61, 199] width 46 height 14
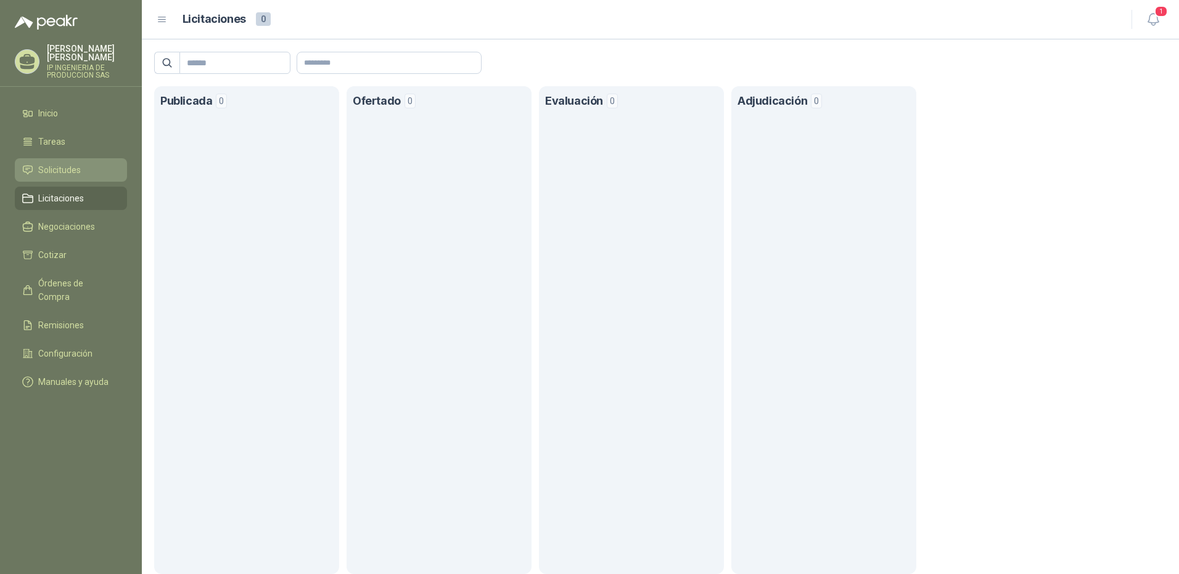
click at [49, 163] on span "Solicitudes" at bounding box center [59, 170] width 43 height 14
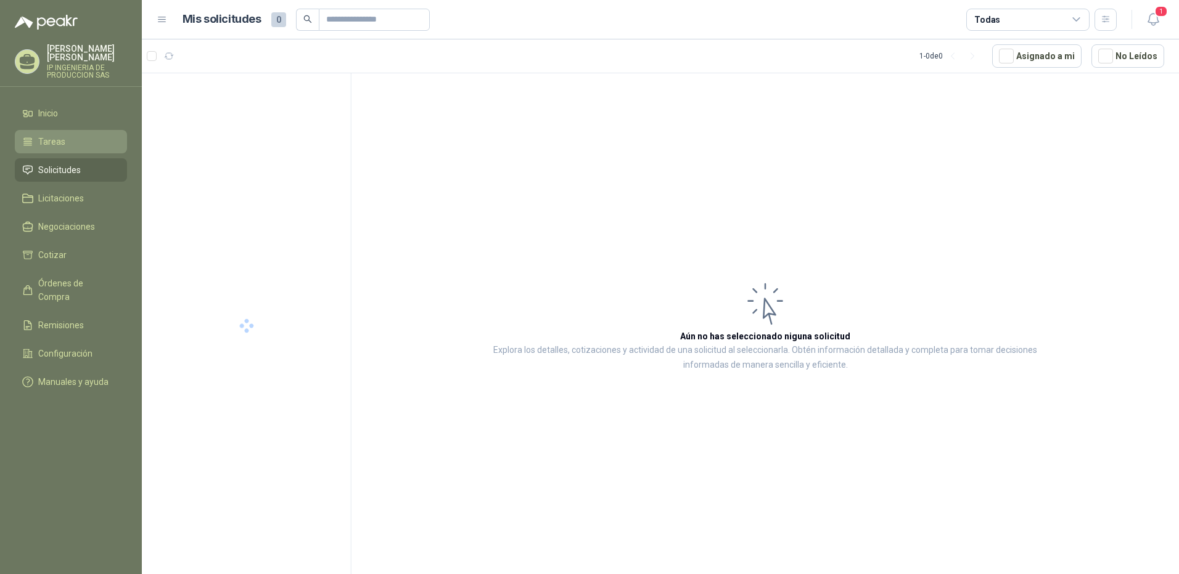
click at [57, 130] on link "Tareas" at bounding box center [71, 141] width 112 height 23
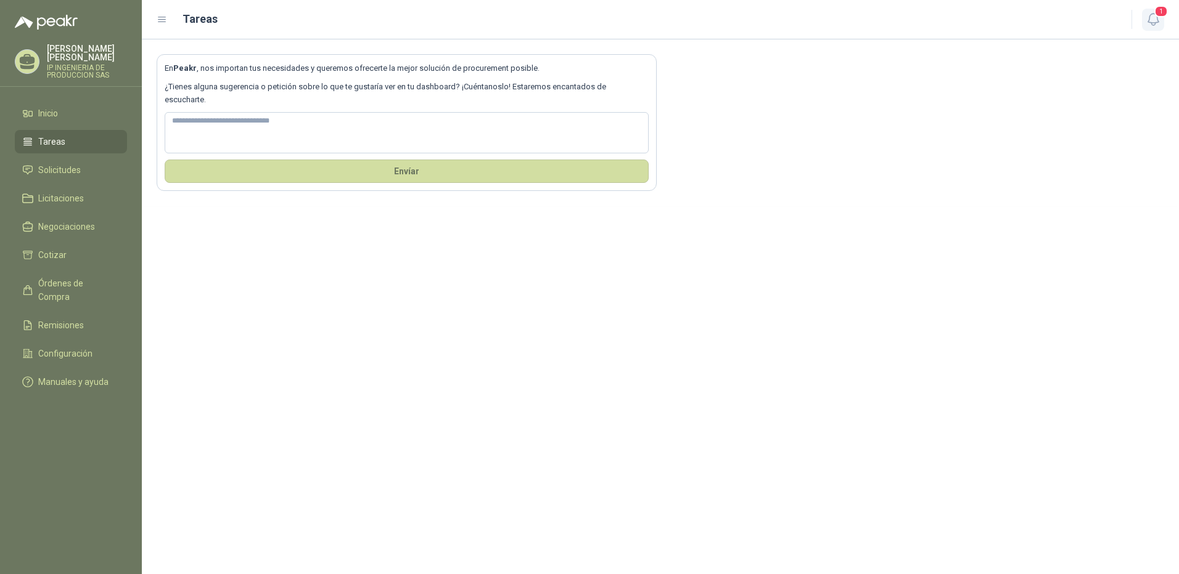
click at [1148, 25] on icon "button" at bounding box center [1152, 19] width 15 height 15
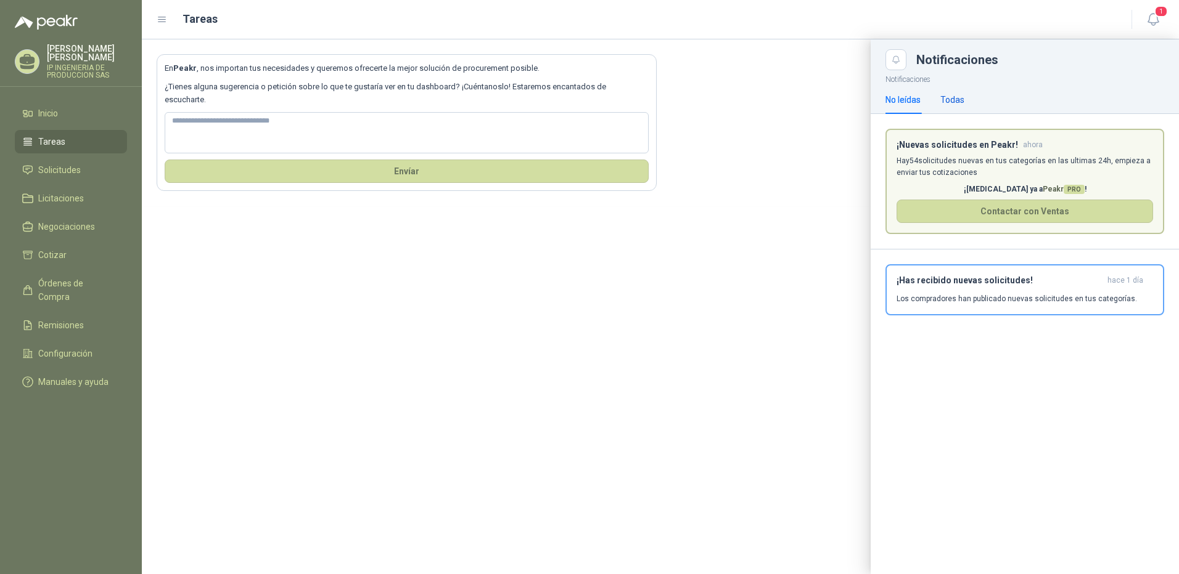
click at [950, 95] on div "Todas" at bounding box center [952, 100] width 24 height 14
click at [909, 100] on div "No leídas" at bounding box center [902, 100] width 35 height 14
click at [70, 319] on span "Remisiones" at bounding box center [61, 326] width 46 height 14
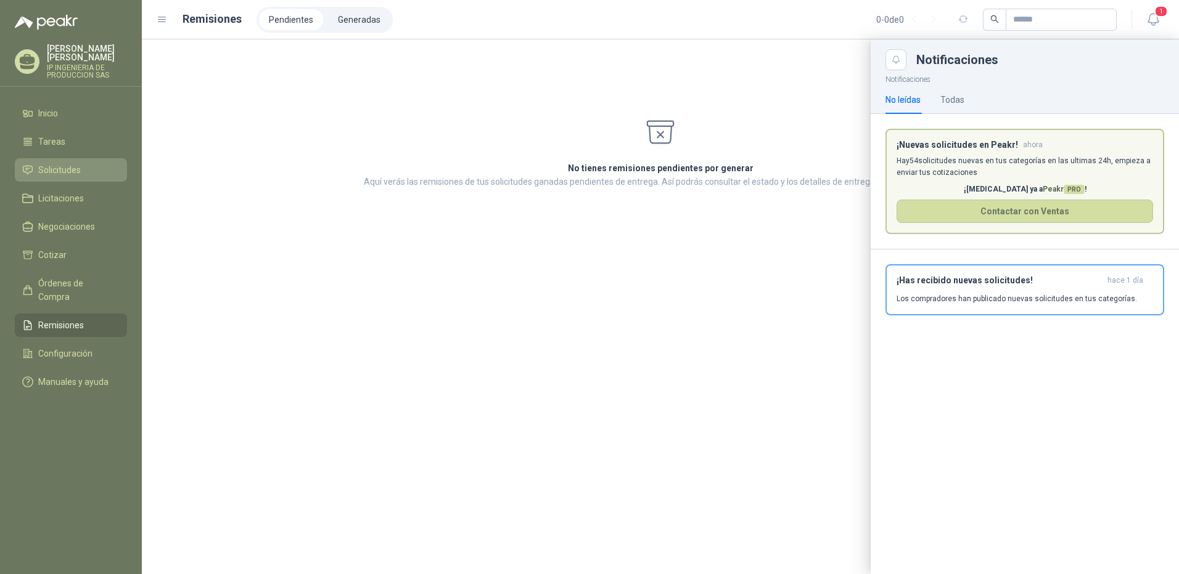
click at [80, 166] on span "Solicitudes" at bounding box center [59, 170] width 43 height 14
